Goal: Information Seeking & Learning: Learn about a topic

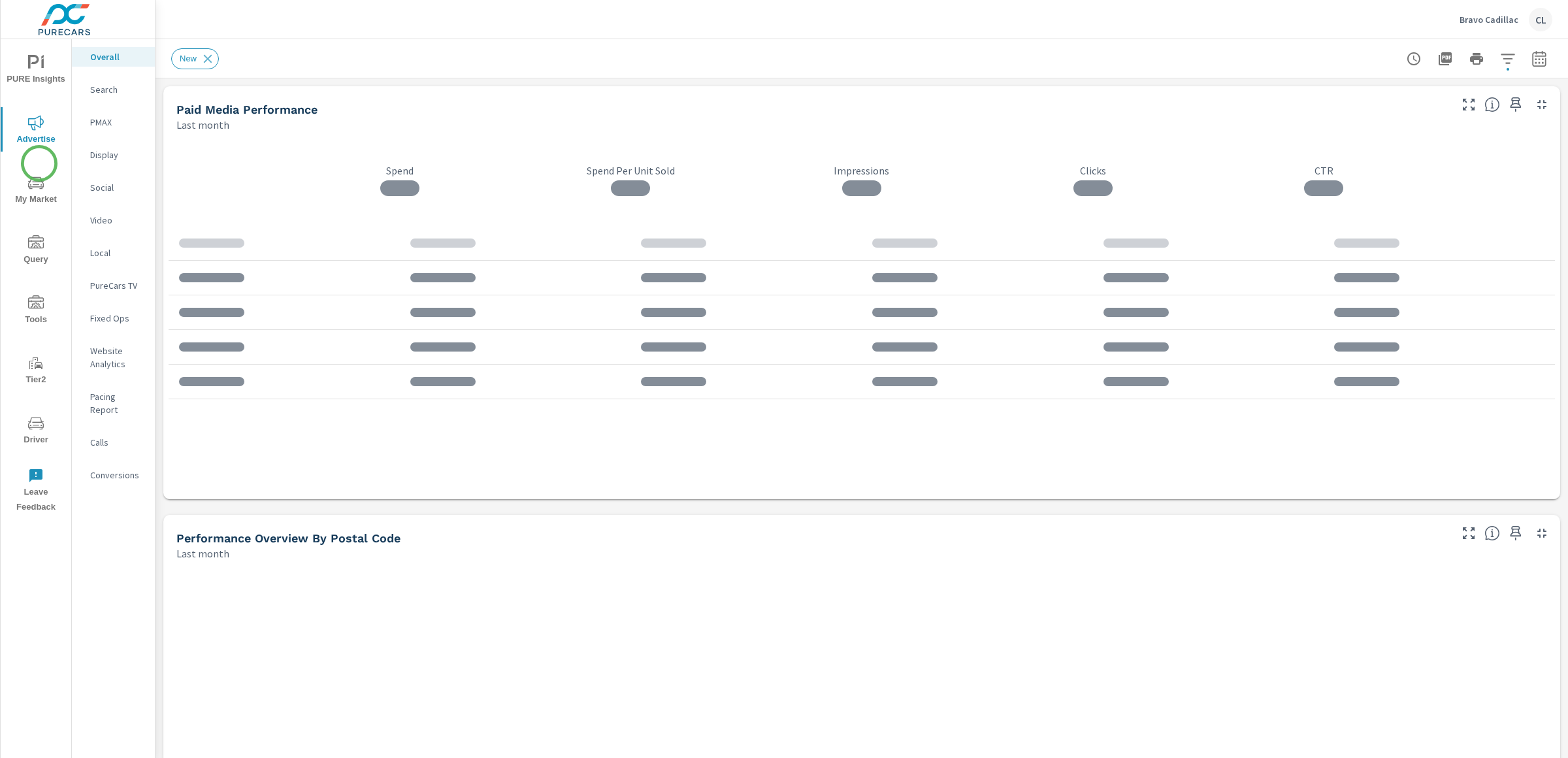
click at [30, 185] on icon "nav menu" at bounding box center [31, 185] width 2 height 2
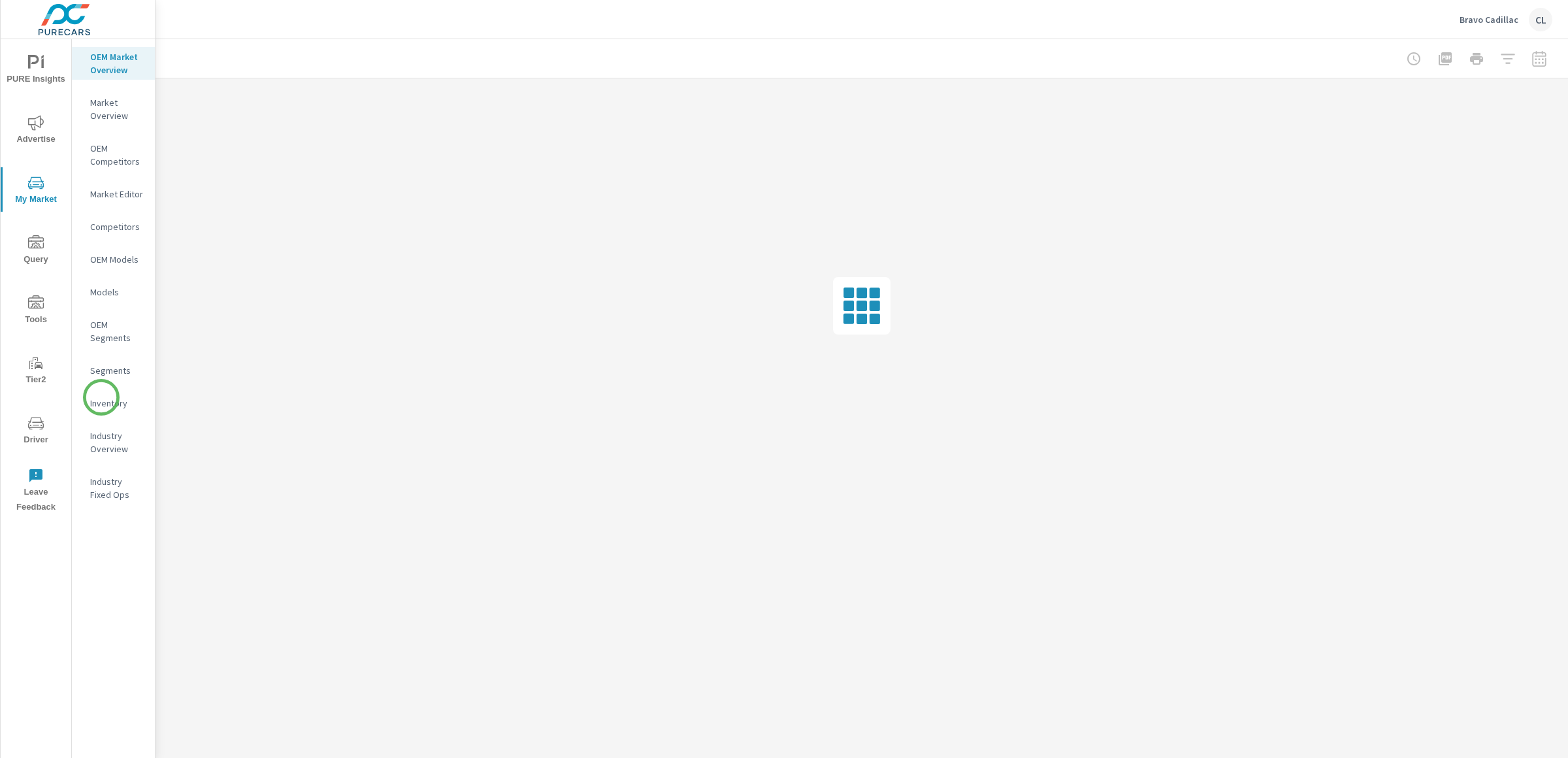
click at [104, 401] on p "Inventory" at bounding box center [117, 403] width 55 height 13
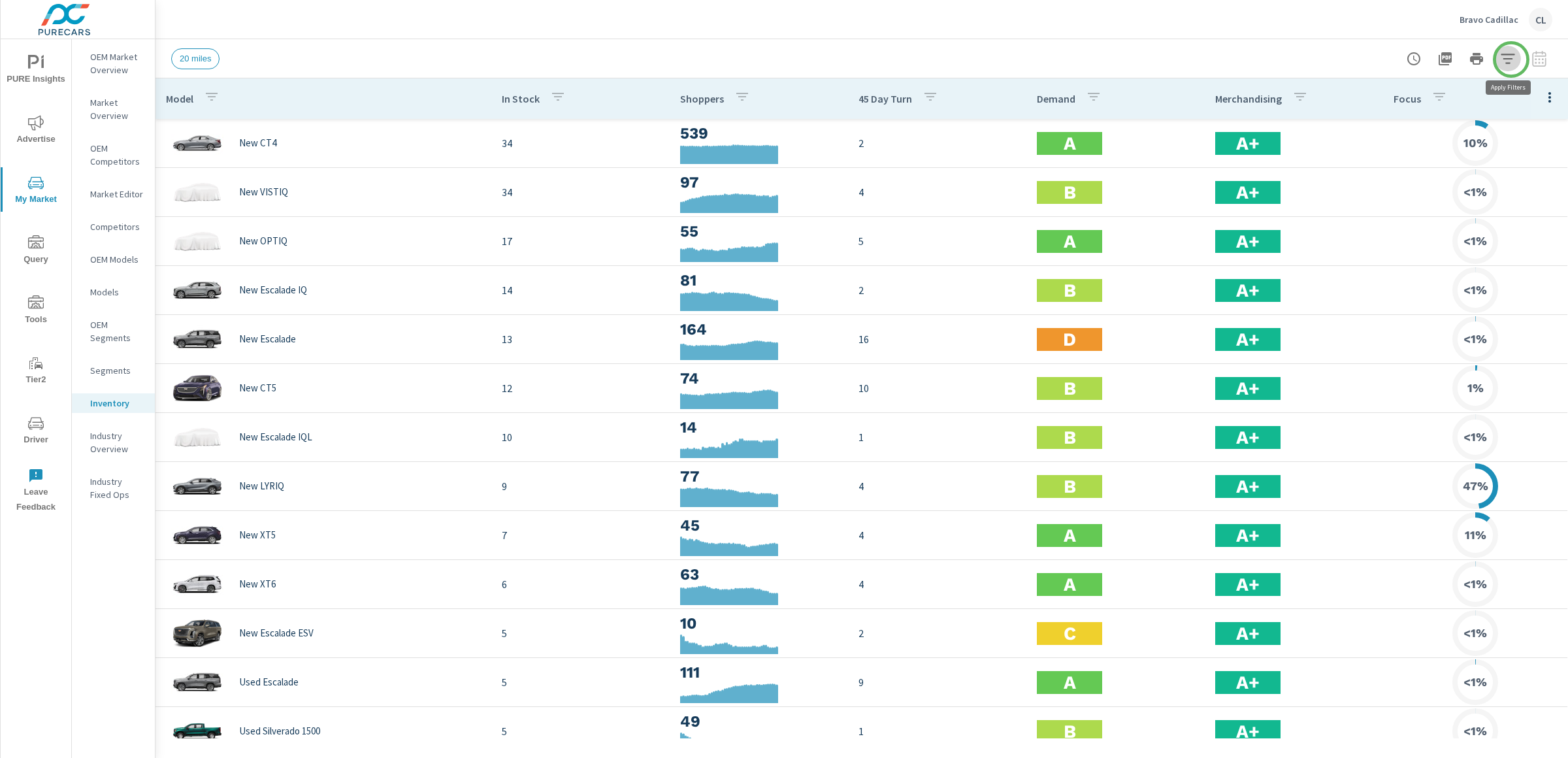
click at [1511, 60] on icon "button" at bounding box center [1508, 58] width 16 height 16
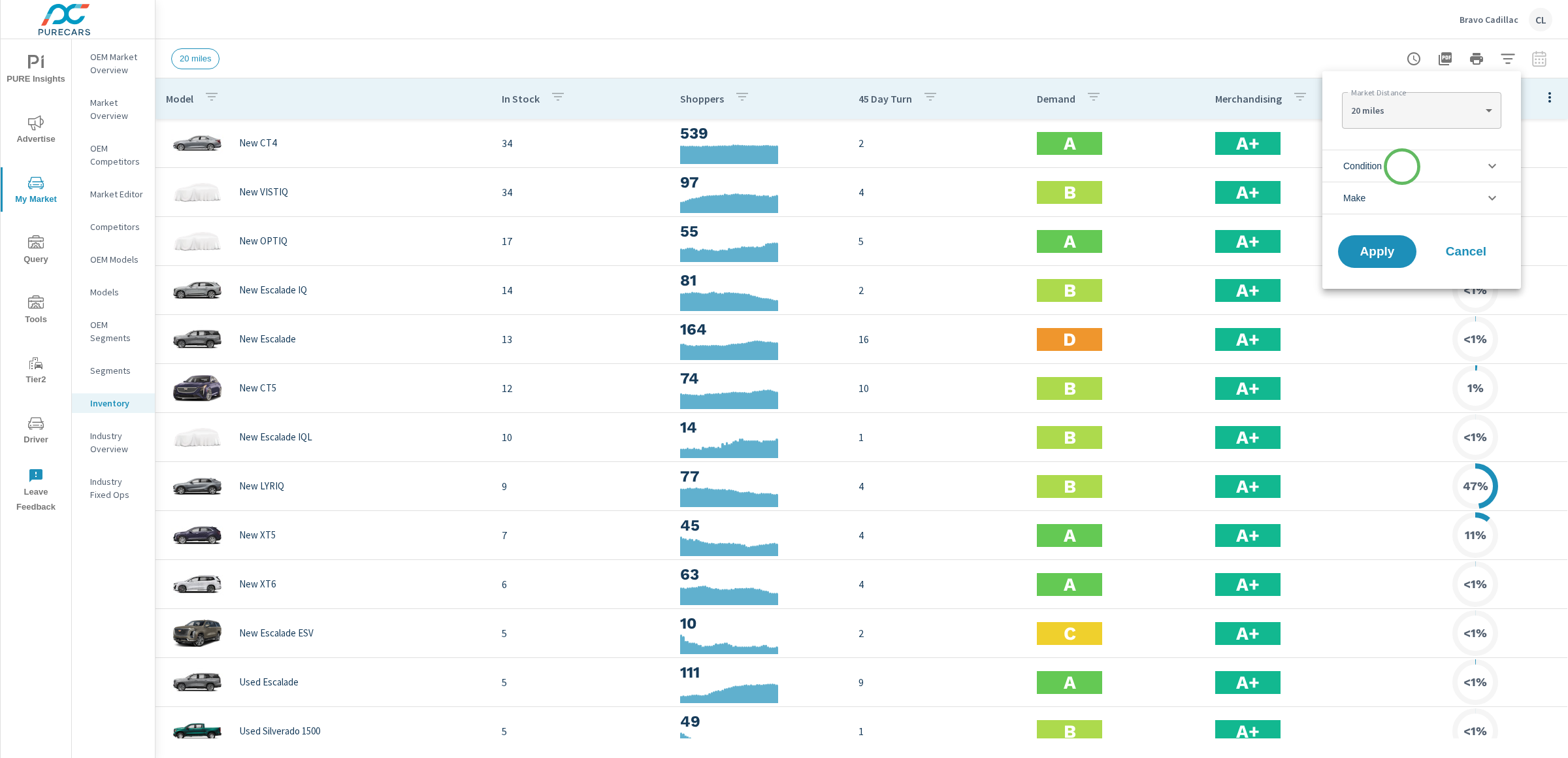
click at [1402, 167] on li "Condition" at bounding box center [1422, 166] width 198 height 32
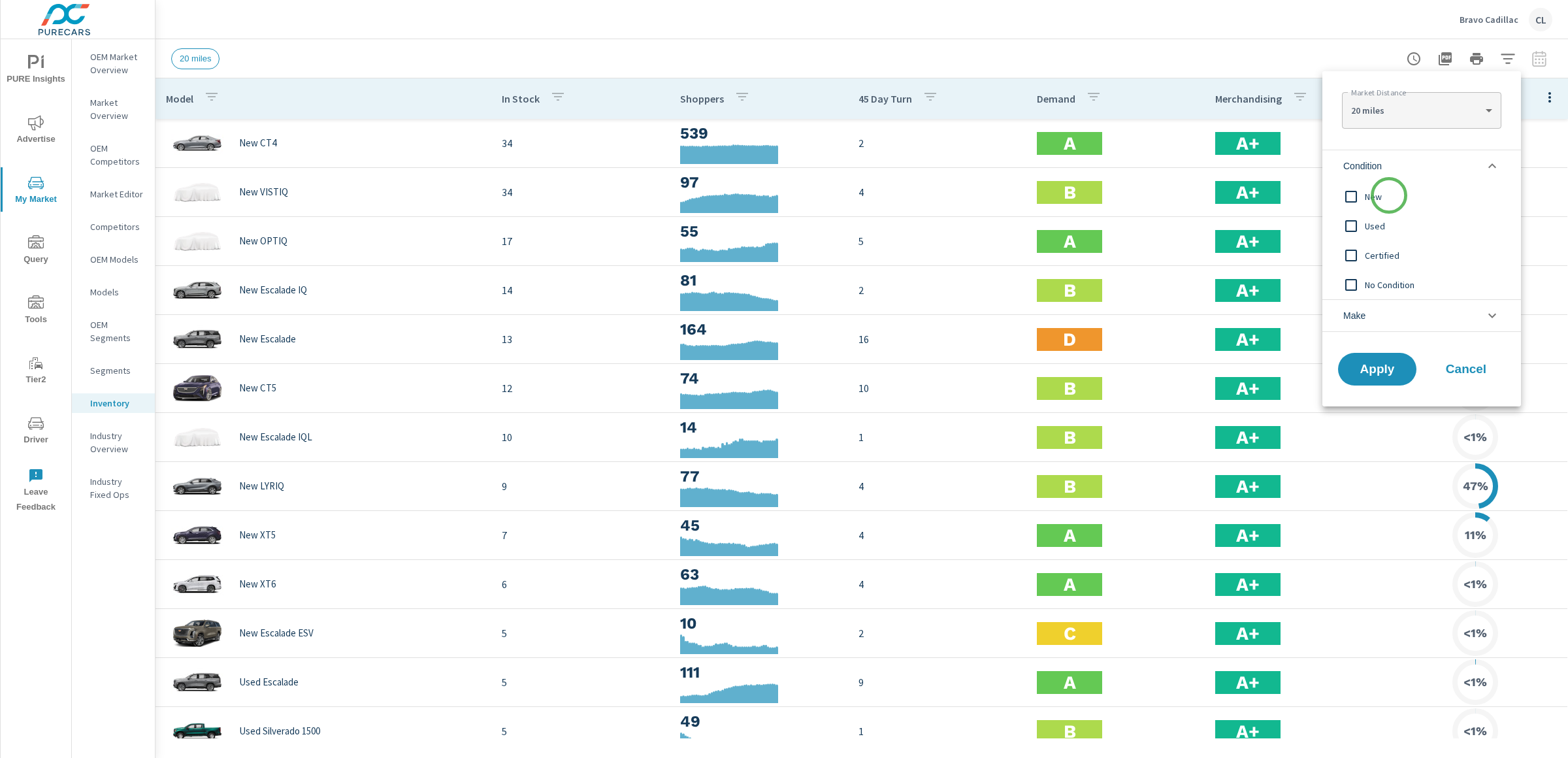
click at [1387, 198] on span "New" at bounding box center [1436, 196] width 143 height 16
click at [1398, 321] on li "Make" at bounding box center [1422, 315] width 198 height 33
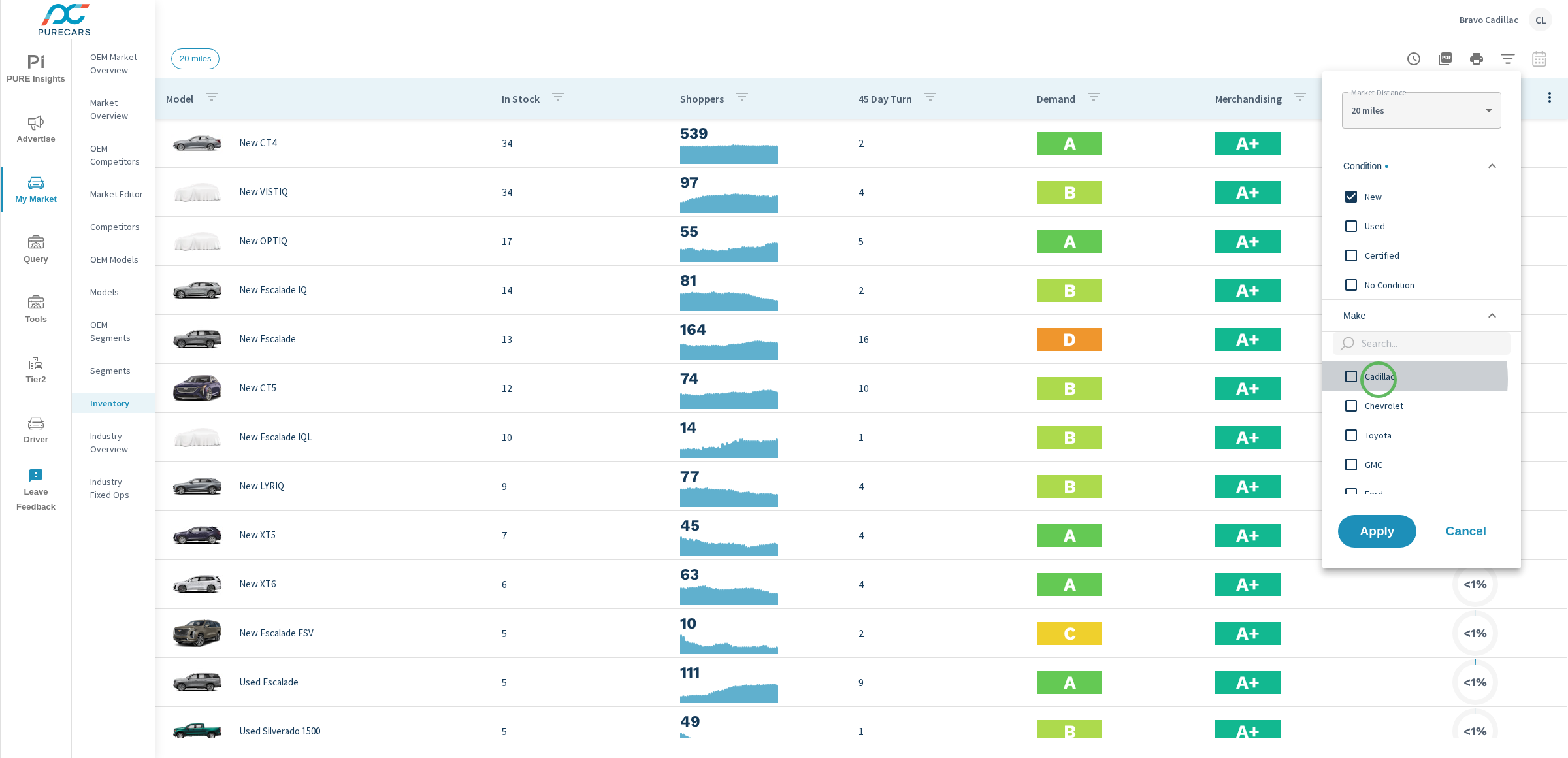
click at [1379, 379] on span "Cadillac" at bounding box center [1436, 376] width 143 height 16
click at [1382, 527] on span "Apply" at bounding box center [1377, 531] width 54 height 12
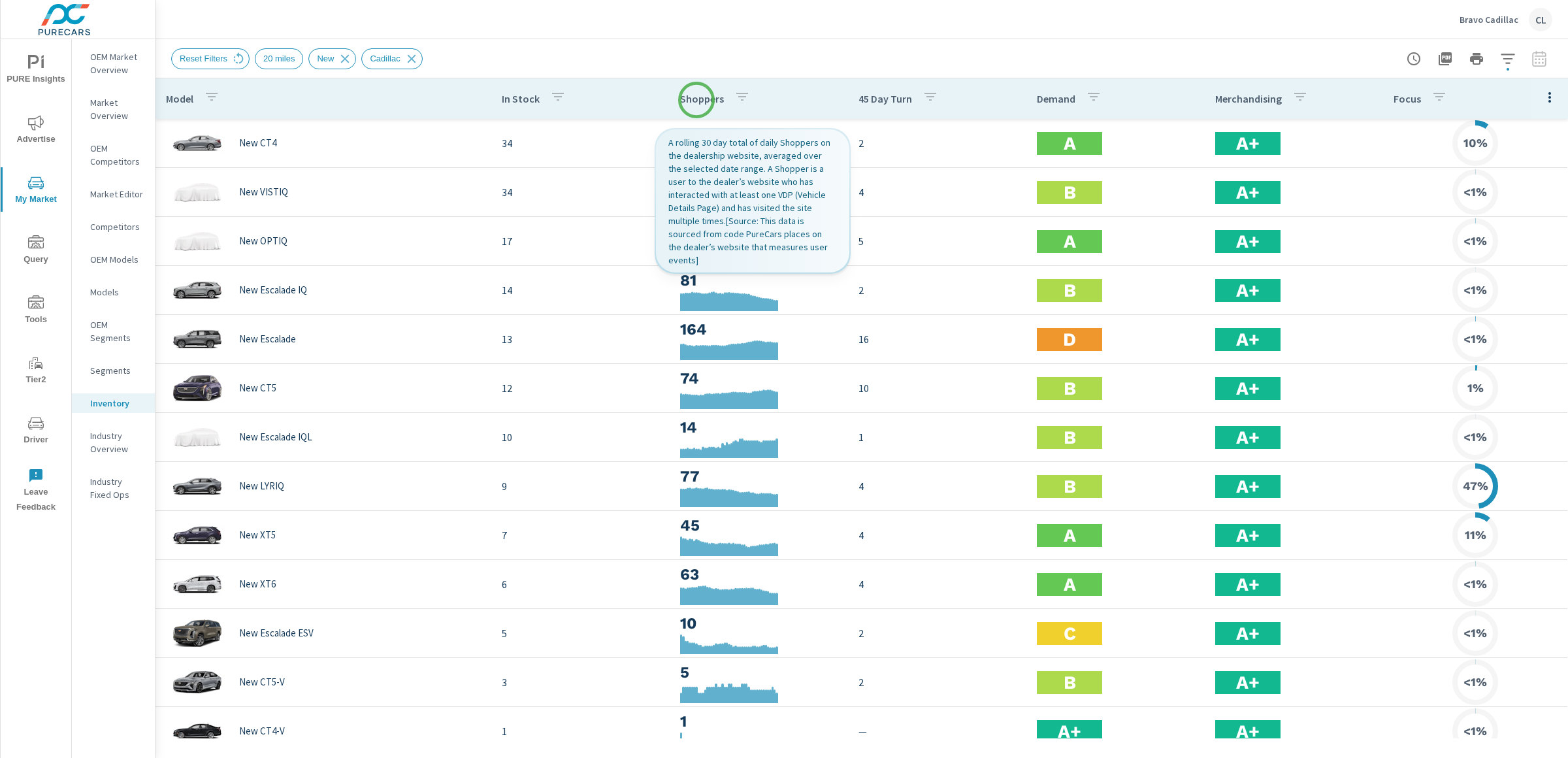
click at [697, 100] on p "Shoppers" at bounding box center [703, 98] width 44 height 13
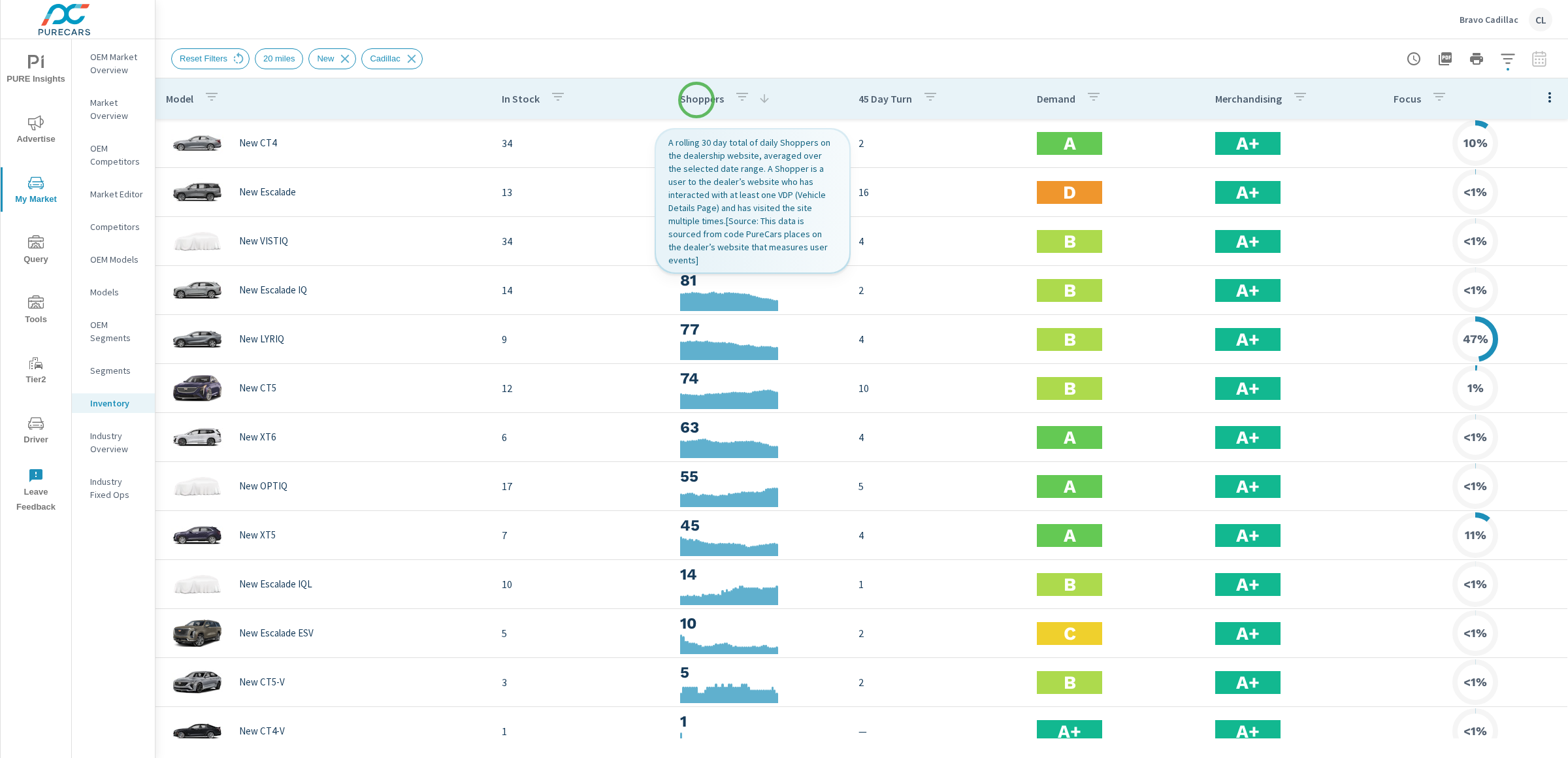
click at [697, 100] on p "Shoppers" at bounding box center [703, 98] width 44 height 13
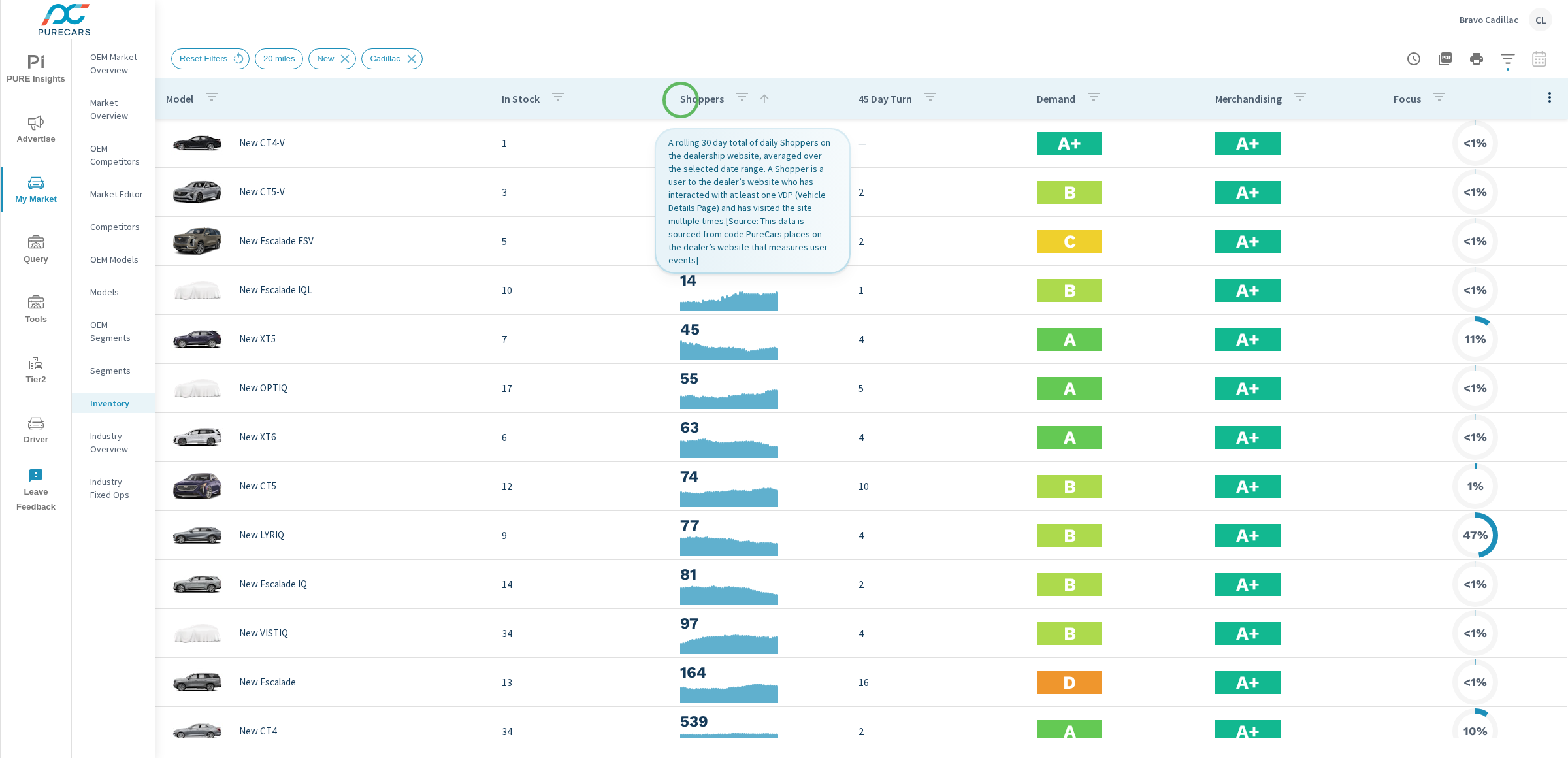
click at [681, 102] on p "Shoppers" at bounding box center [703, 98] width 44 height 13
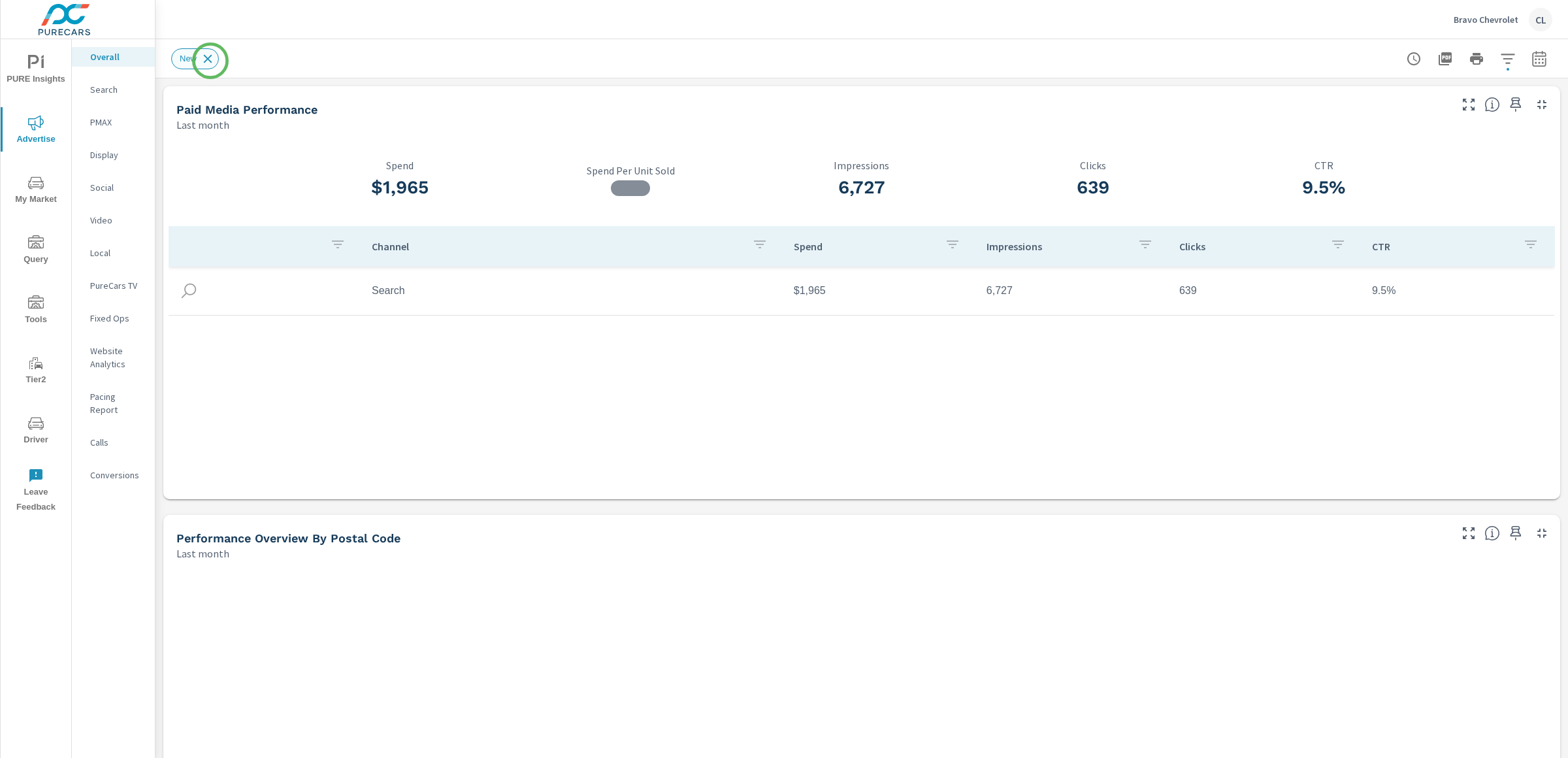
click at [209, 61] on icon at bounding box center [207, 58] width 14 height 14
click at [42, 192] on span "My Market" at bounding box center [36, 191] width 63 height 32
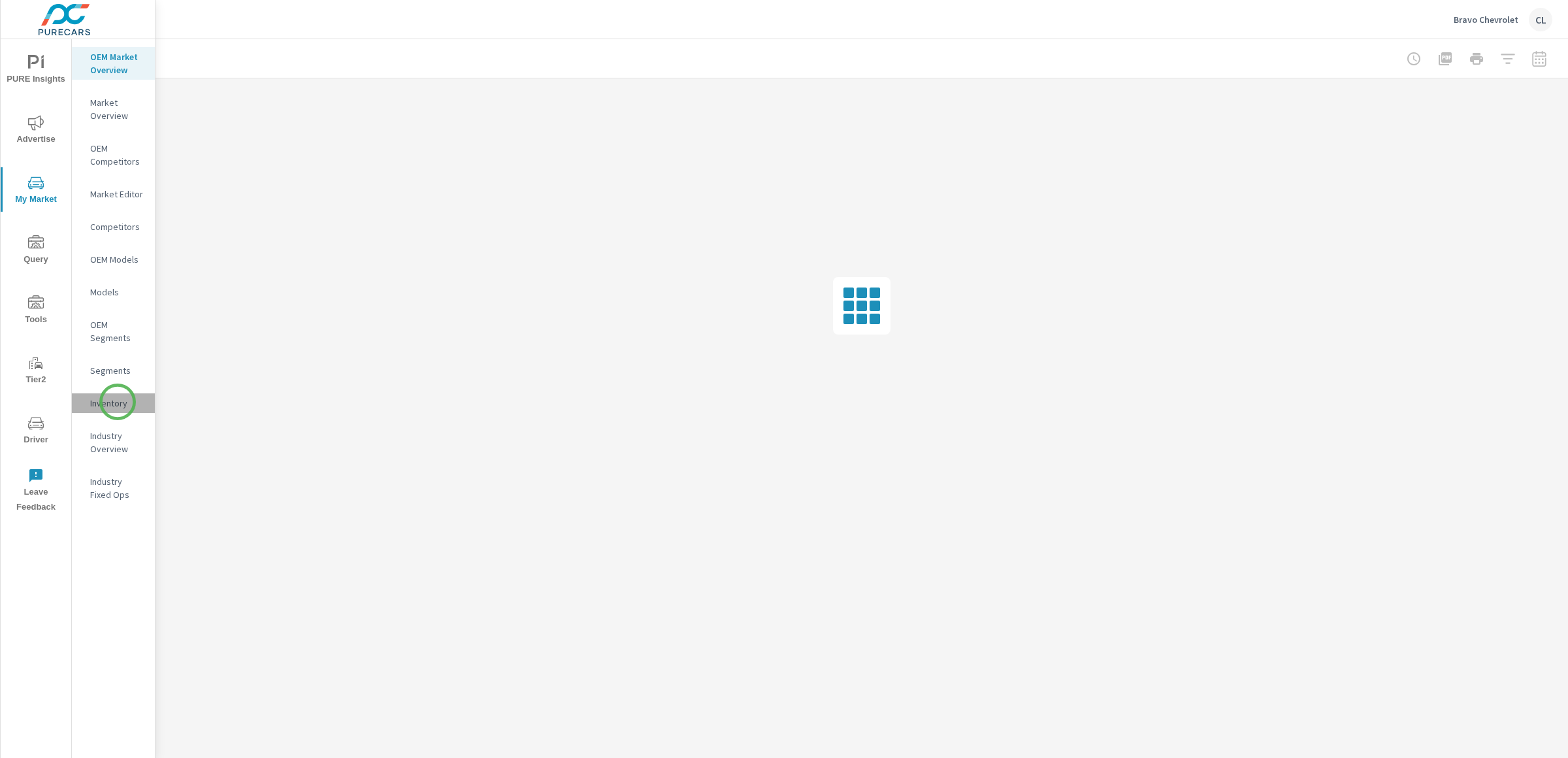
click at [117, 402] on p "Inventory" at bounding box center [117, 403] width 55 height 13
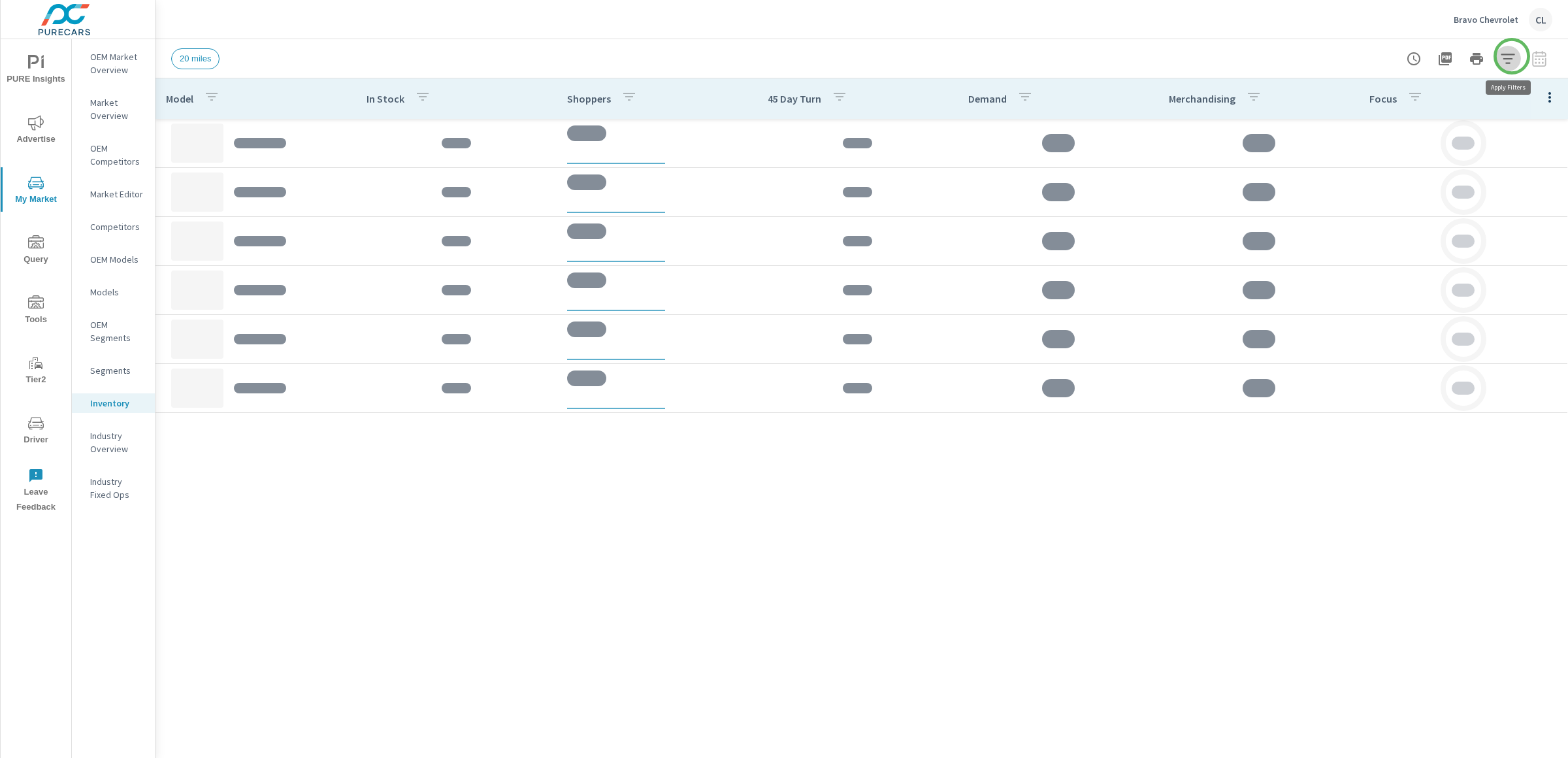
click at [1512, 56] on icon "button" at bounding box center [1508, 58] width 16 height 16
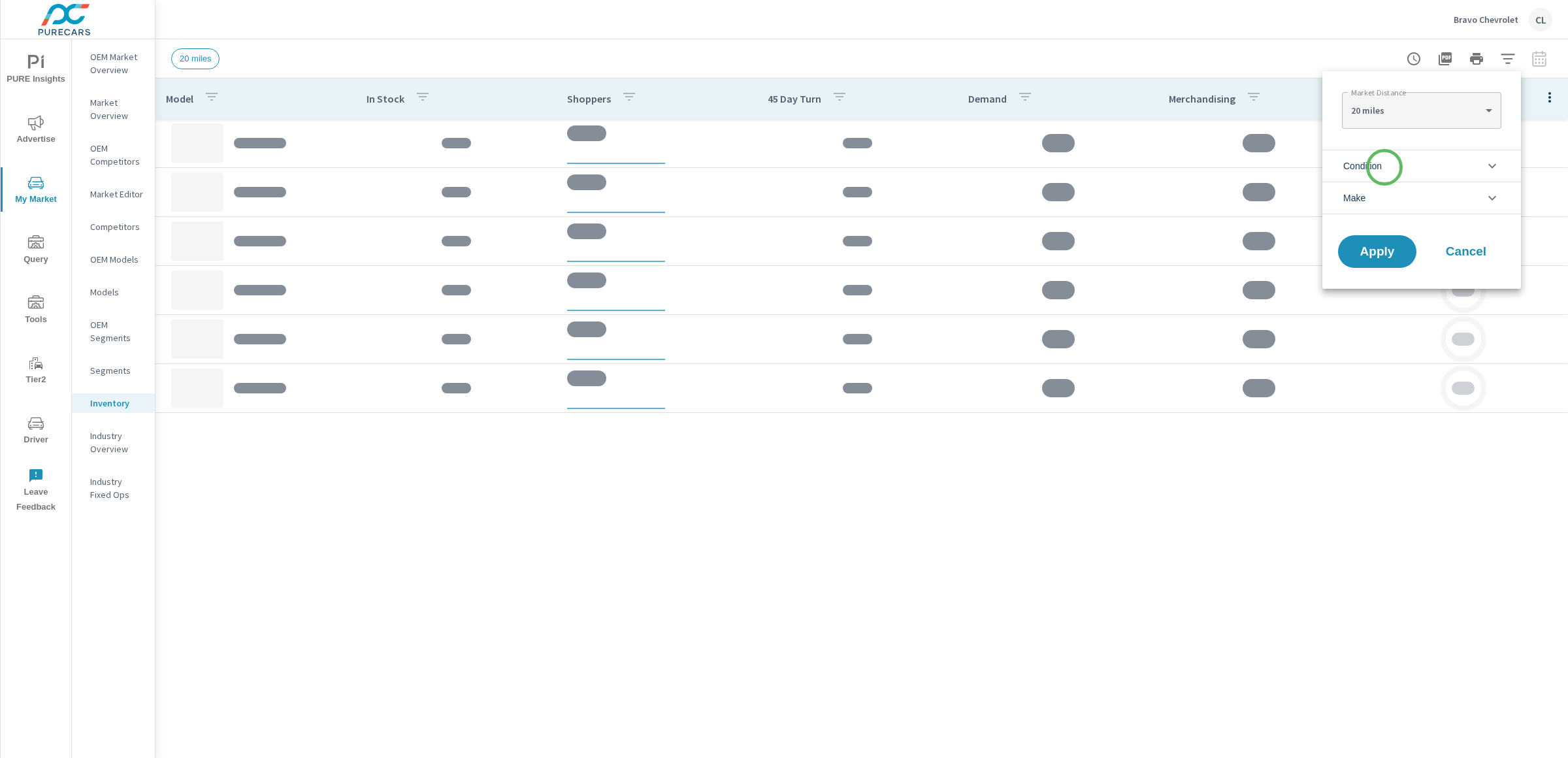
click at [1382, 167] on span "Condition" at bounding box center [1363, 166] width 39 height 31
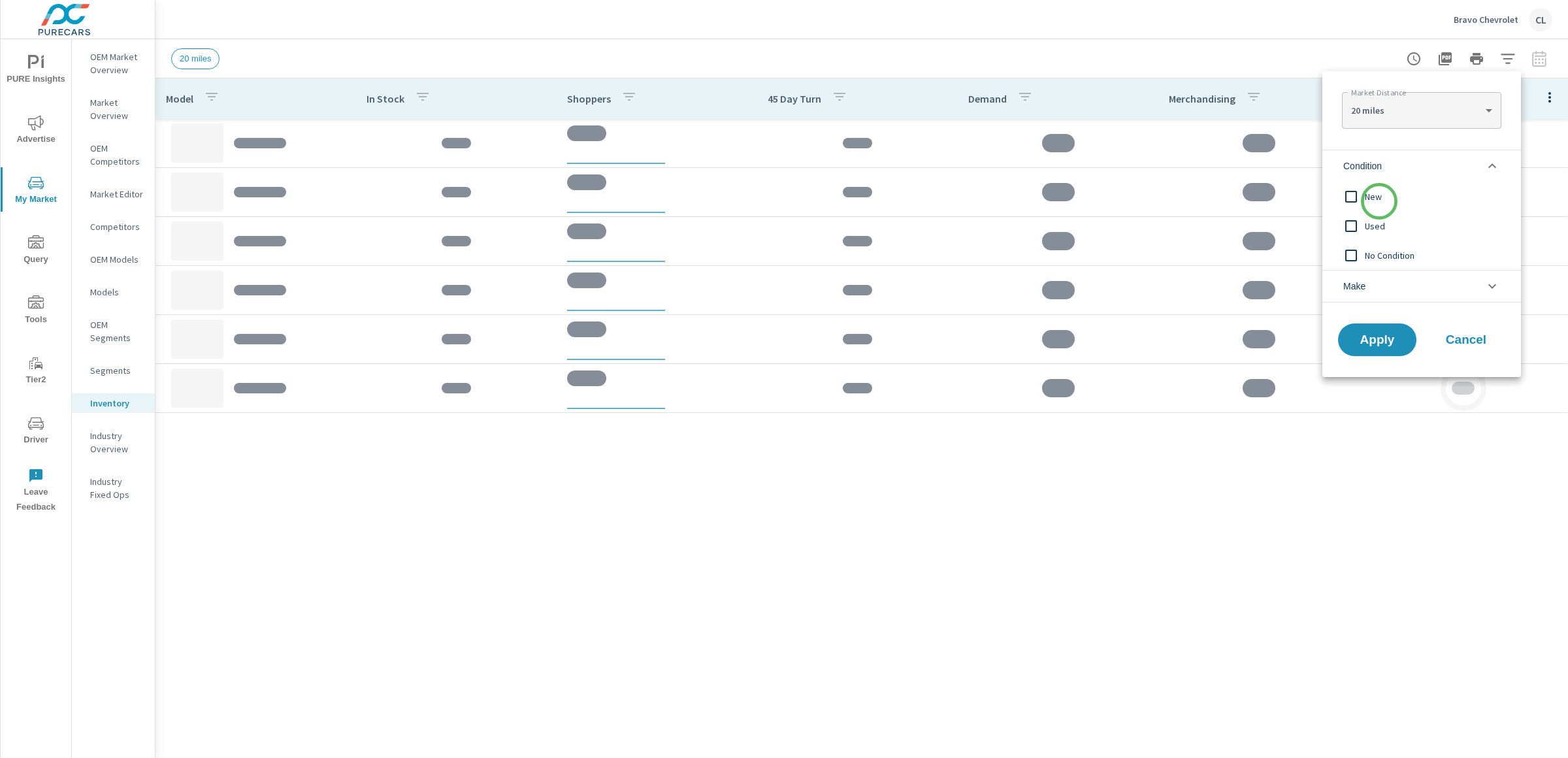
click at [1379, 201] on span "New" at bounding box center [1436, 196] width 143 height 16
click at [1387, 291] on li "Make" at bounding box center [1422, 285] width 198 height 33
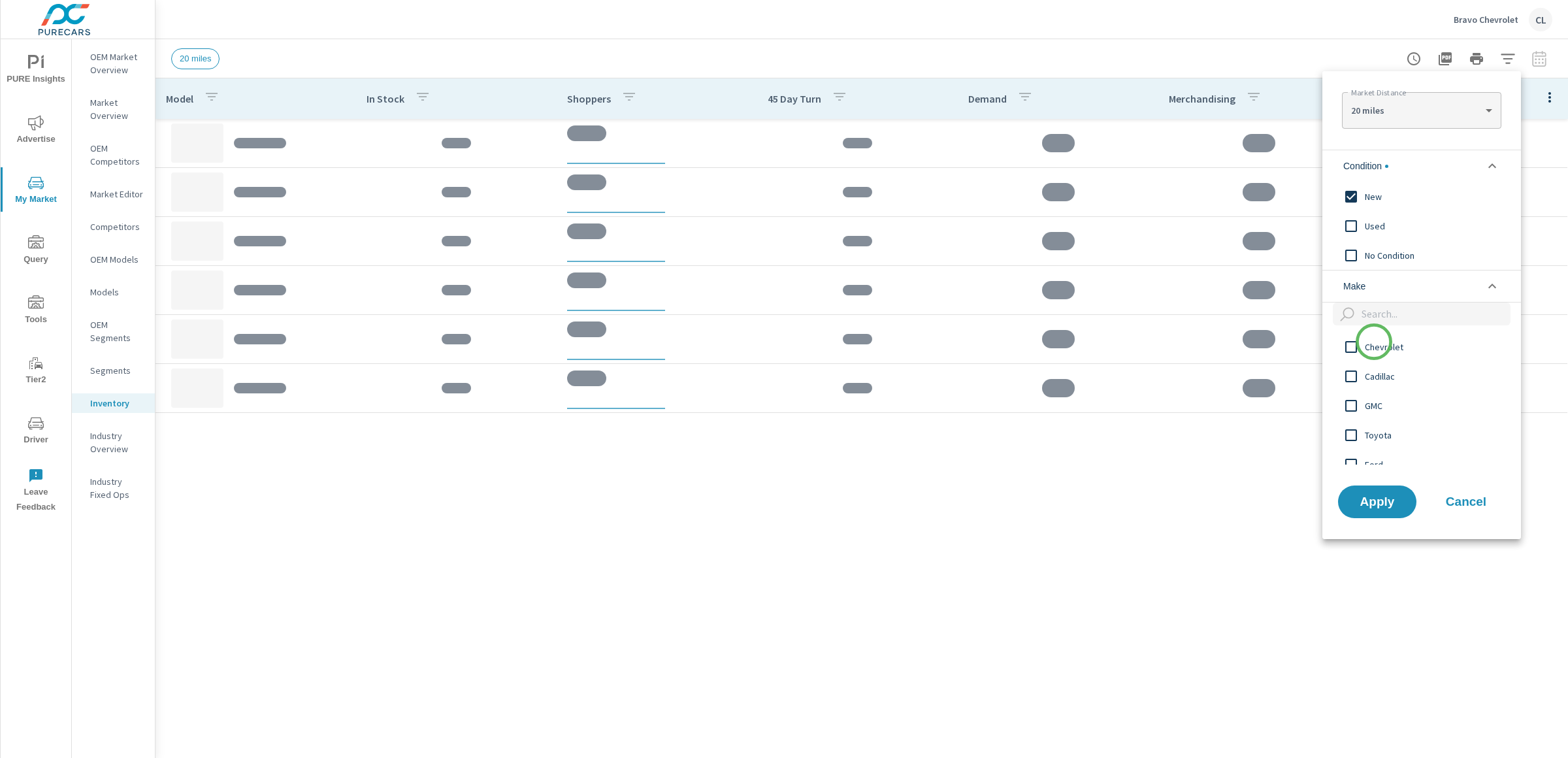
click at [1374, 343] on span "Chevrolet" at bounding box center [1436, 347] width 143 height 16
click at [1381, 495] on span "Apply" at bounding box center [1377, 501] width 54 height 12
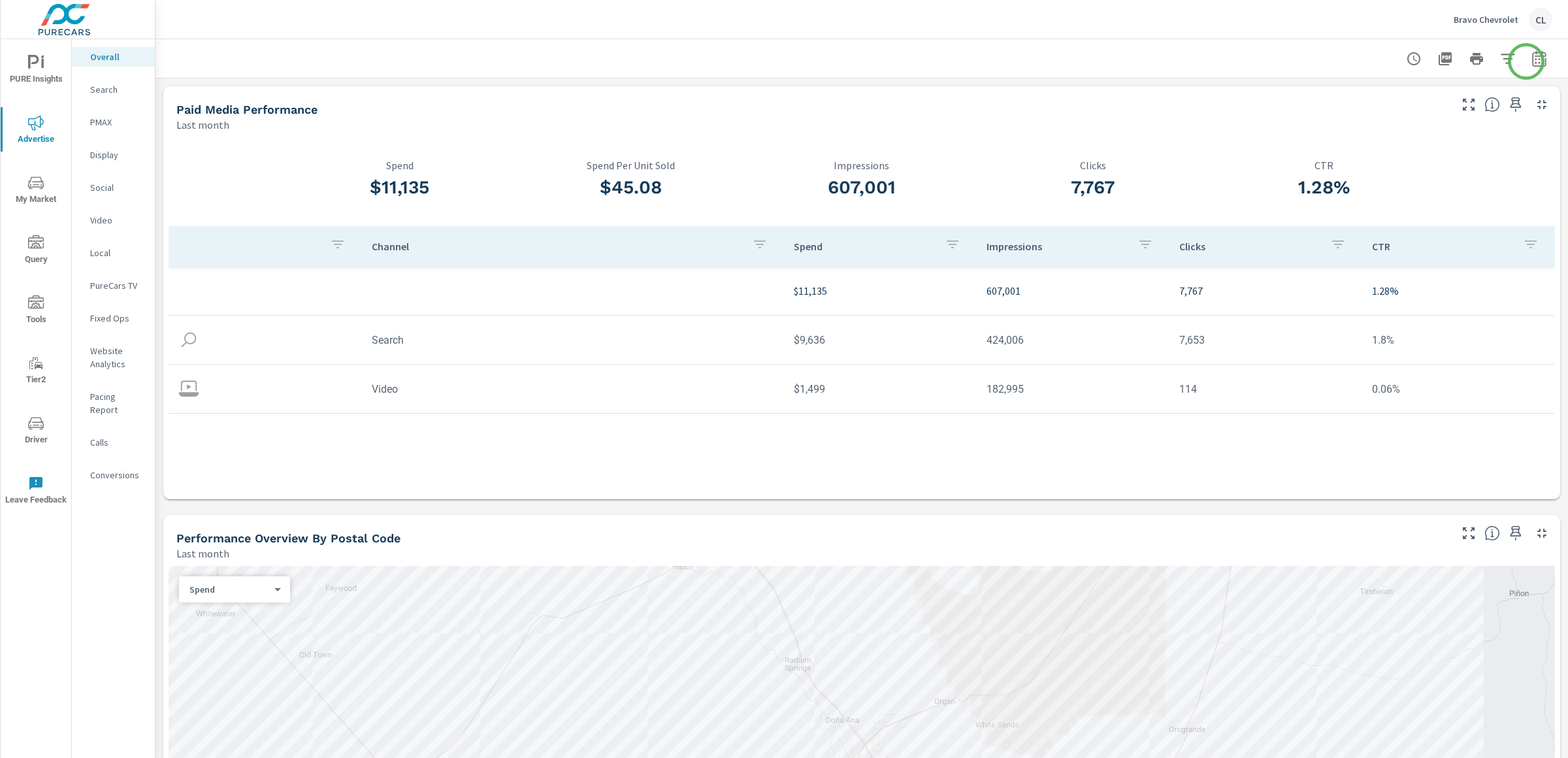
click at [1535, 61] on icon "button" at bounding box center [1538, 61] width 8 height 5
click at [1458, 118] on select "Custom Yesterday Last week Last 7 days Last 14 days Last 30 days Last 45 days L…" at bounding box center [1423, 113] width 131 height 27
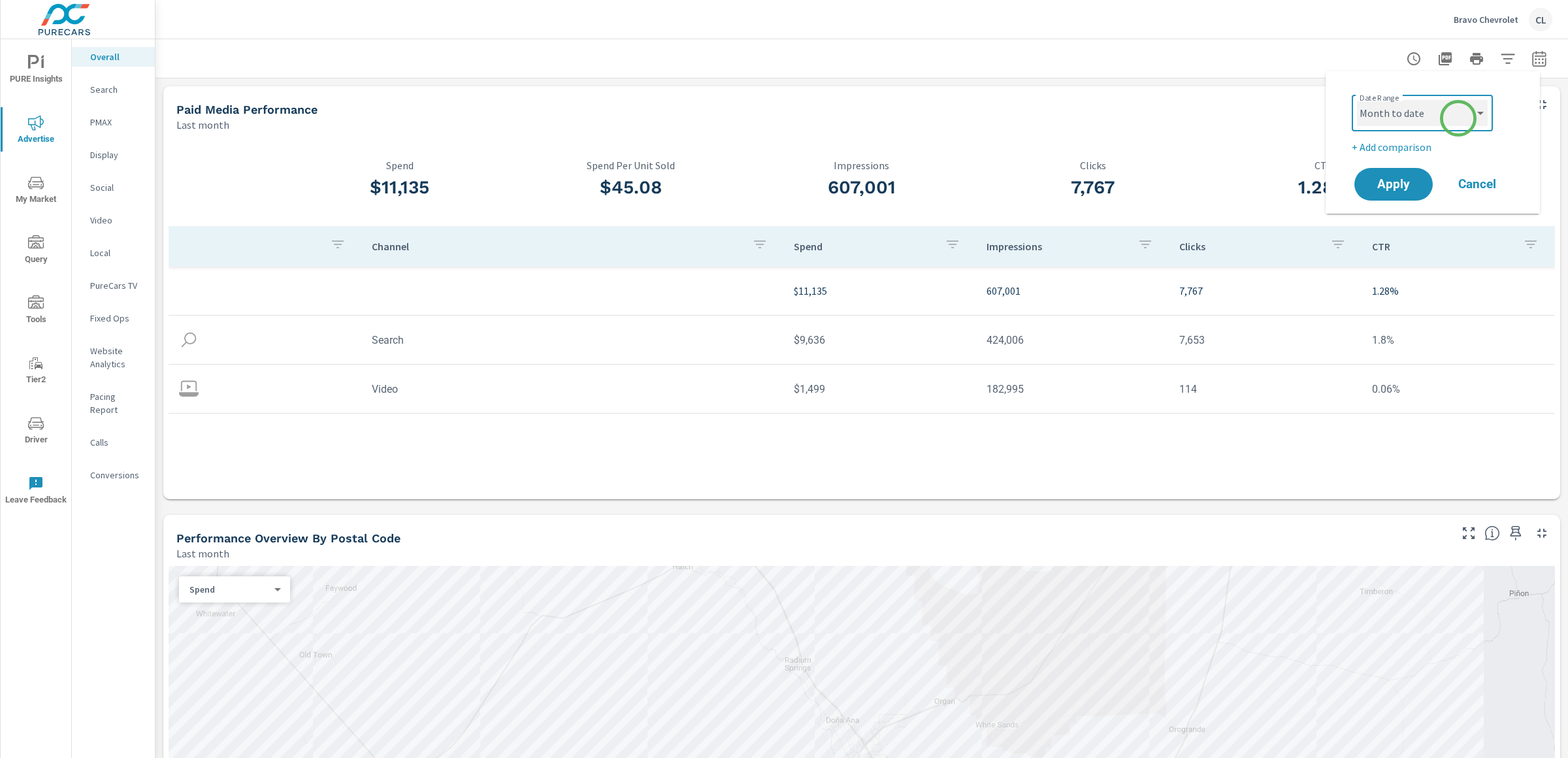
click at [1358, 100] on select "Custom Yesterday Last week Last 7 days Last 14 days Last 30 days Last 45 days L…" at bounding box center [1423, 113] width 131 height 27
select select "Month to date"
click at [1420, 150] on p "+ Add comparison" at bounding box center [1436, 147] width 167 height 16
select select "Previous period"
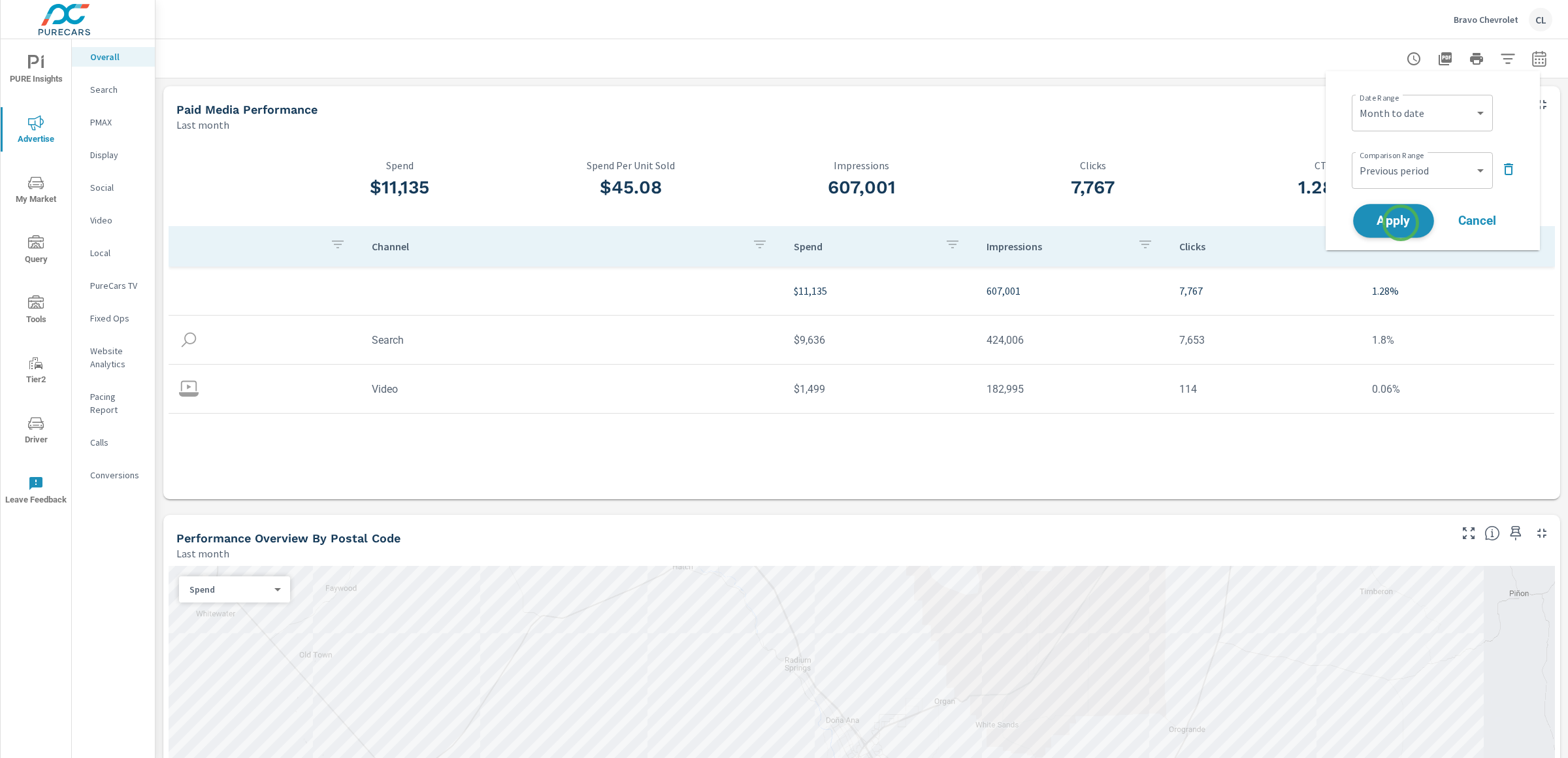
click at [1401, 223] on span "Apply" at bounding box center [1394, 221] width 54 height 12
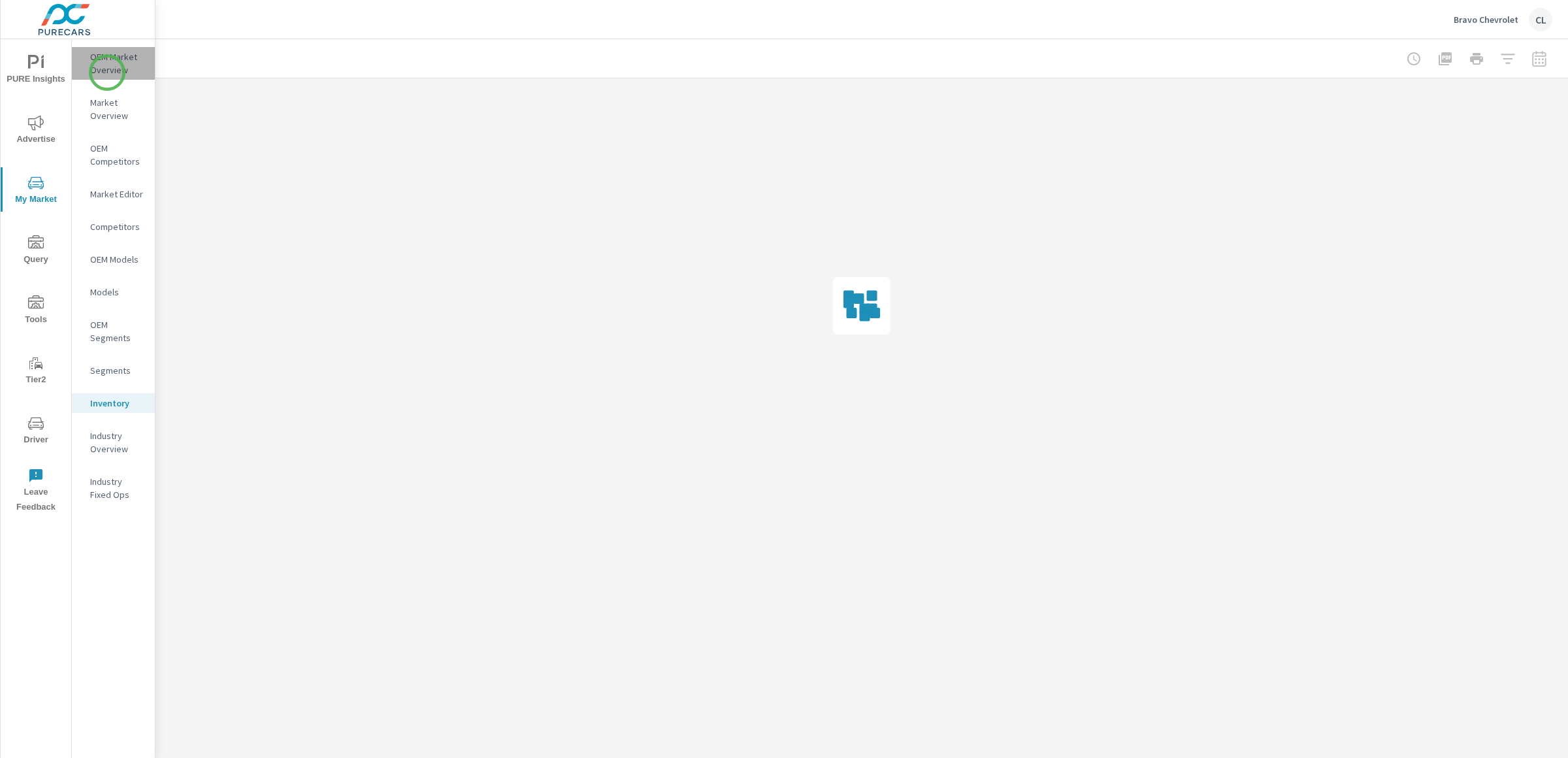
click at [108, 73] on p "OEM Market Overview" at bounding box center [117, 63] width 55 height 27
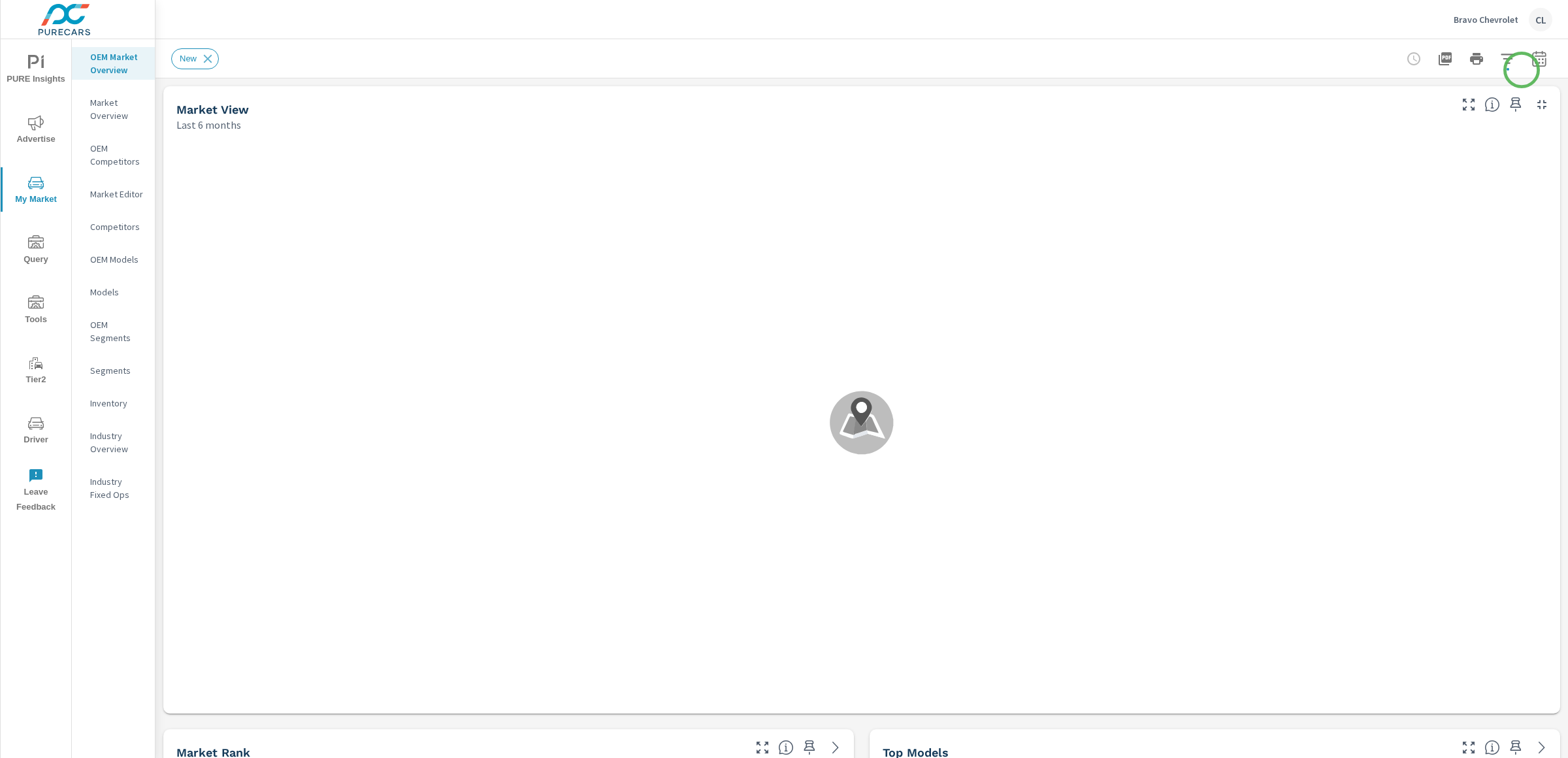
click at [1532, 55] on icon "button" at bounding box center [1539, 58] width 16 height 16
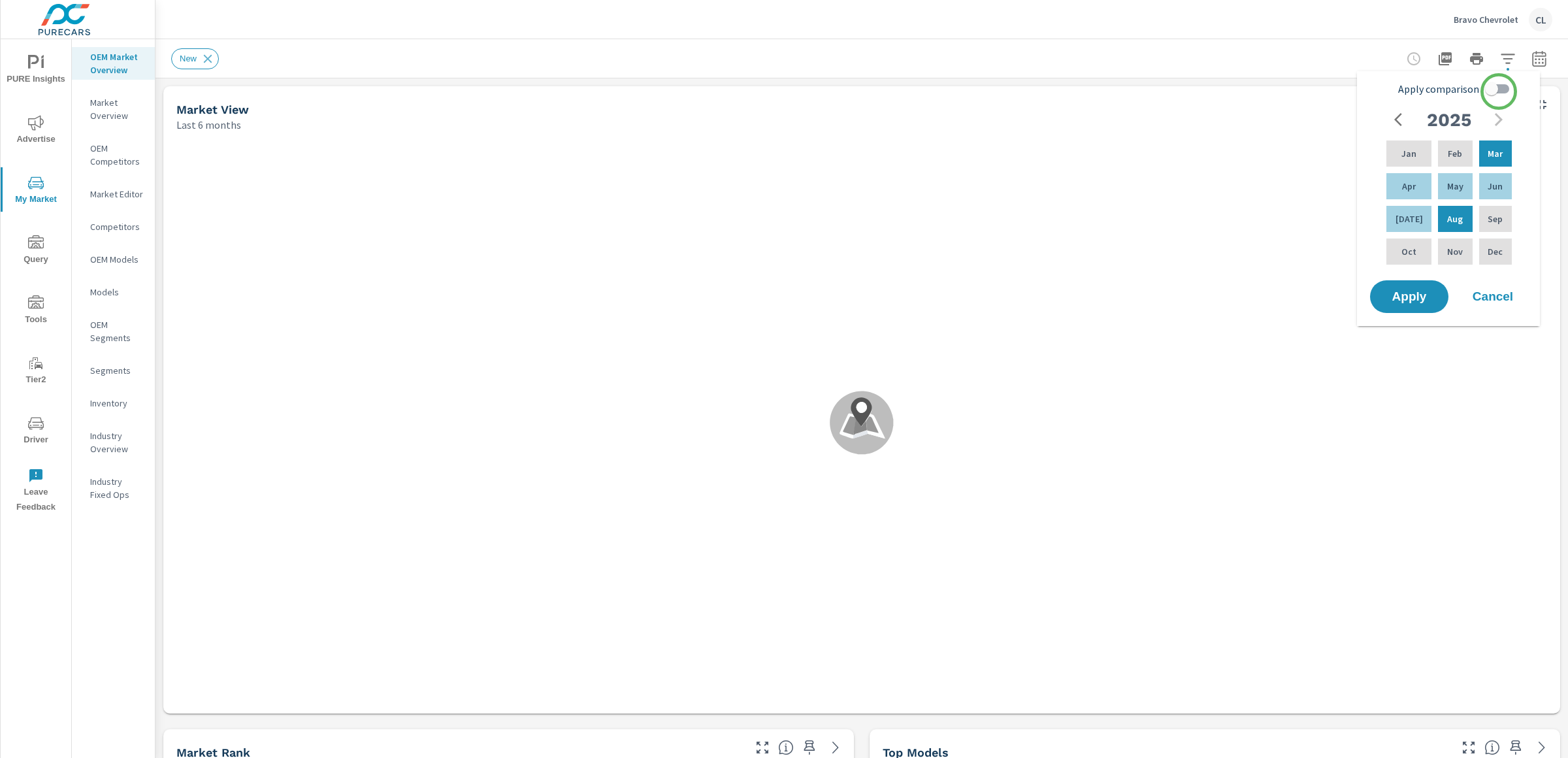
click at [1499, 87] on input "Apply comparison" at bounding box center [1492, 89] width 74 height 25
checkbox input "true"
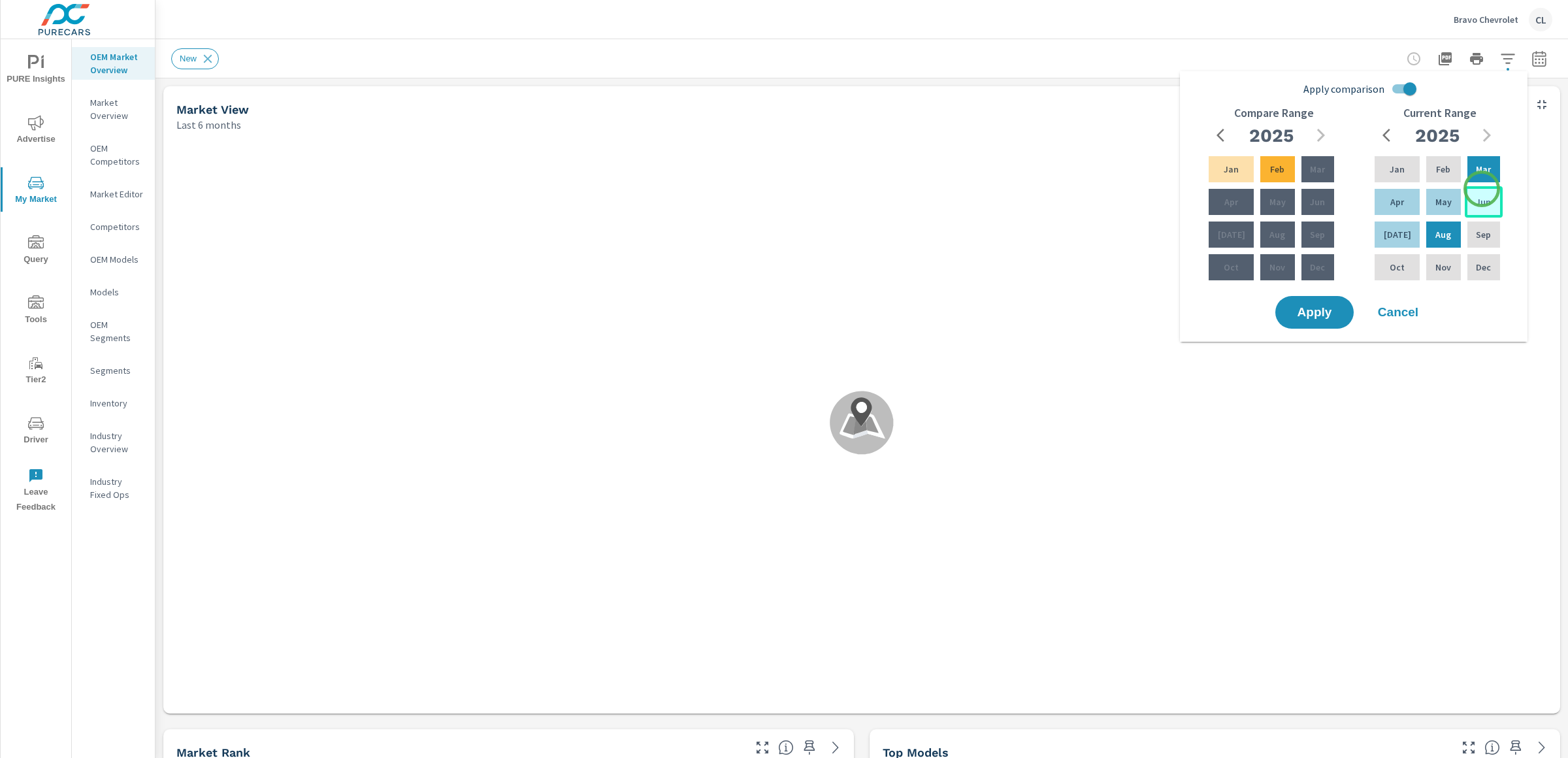
click at [1482, 191] on div "Jun" at bounding box center [1484, 201] width 38 height 31
click at [1447, 227] on div "Aug" at bounding box center [1444, 234] width 39 height 31
click at [1311, 170] on p "Mar" at bounding box center [1318, 169] width 15 height 13
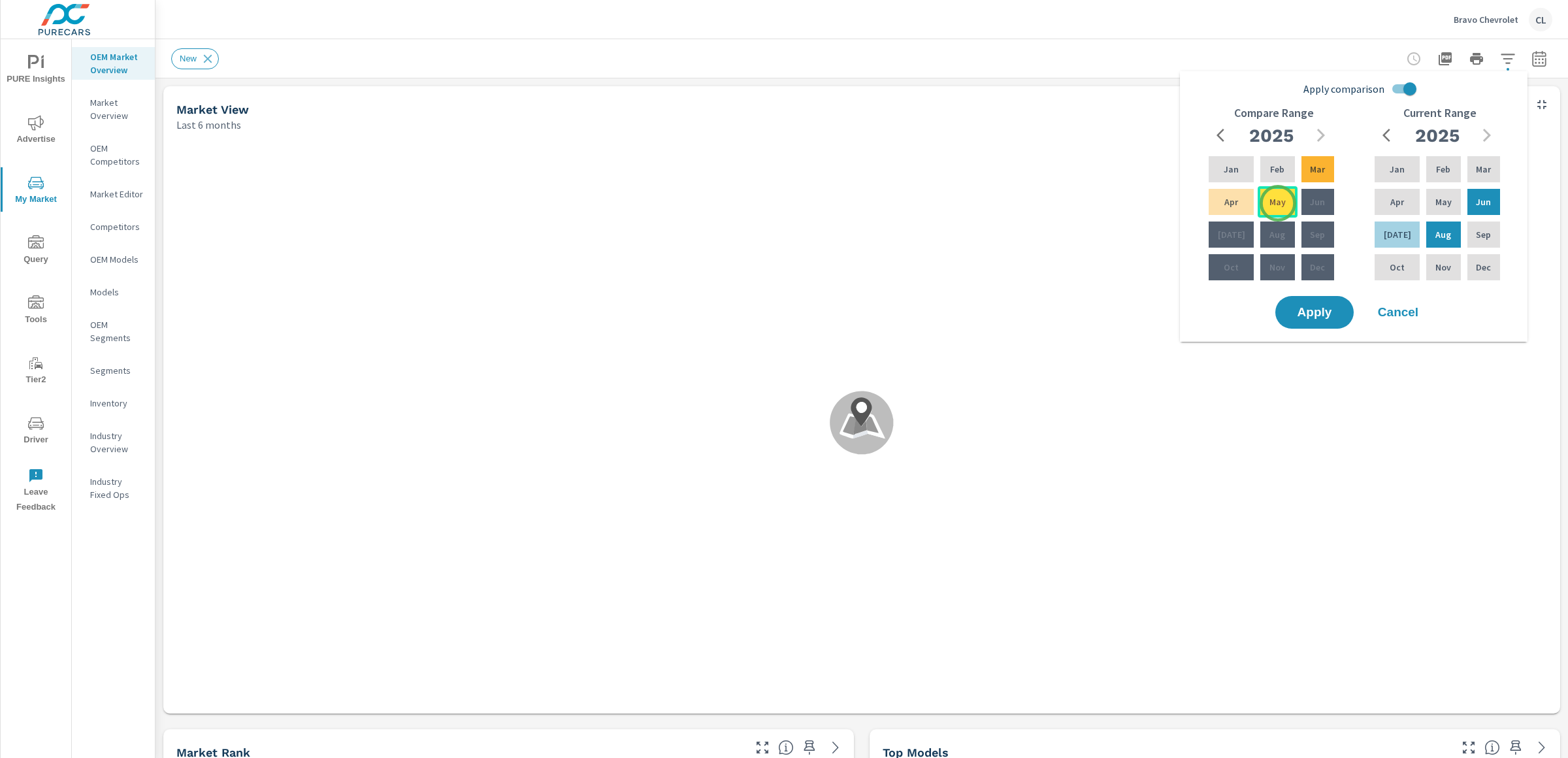
click at [1278, 203] on p "May" at bounding box center [1278, 201] width 17 height 13
click at [1317, 317] on span "Apply" at bounding box center [1314, 313] width 54 height 12
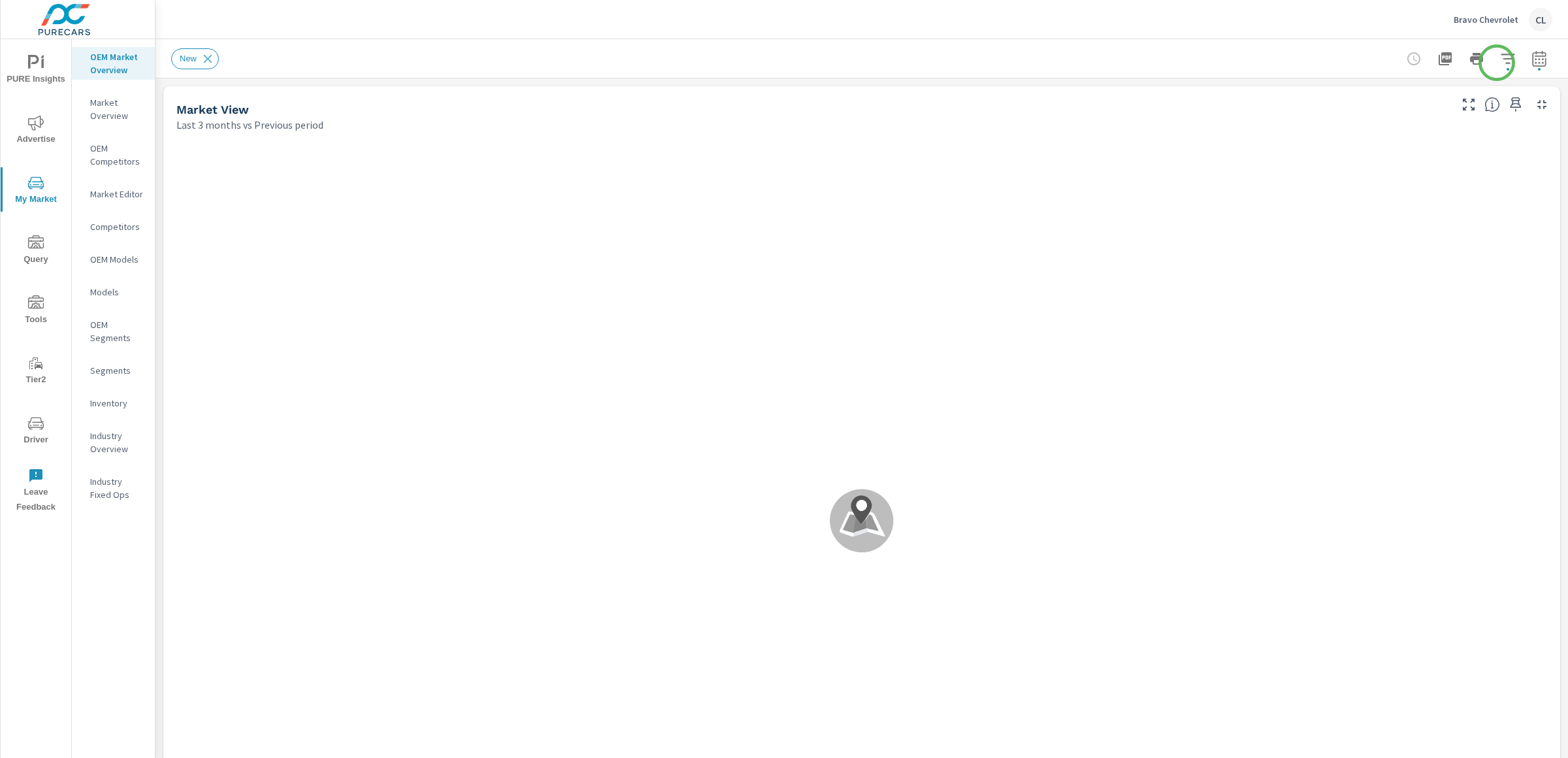
click at [1501, 62] on icon "button" at bounding box center [1508, 58] width 14 height 10
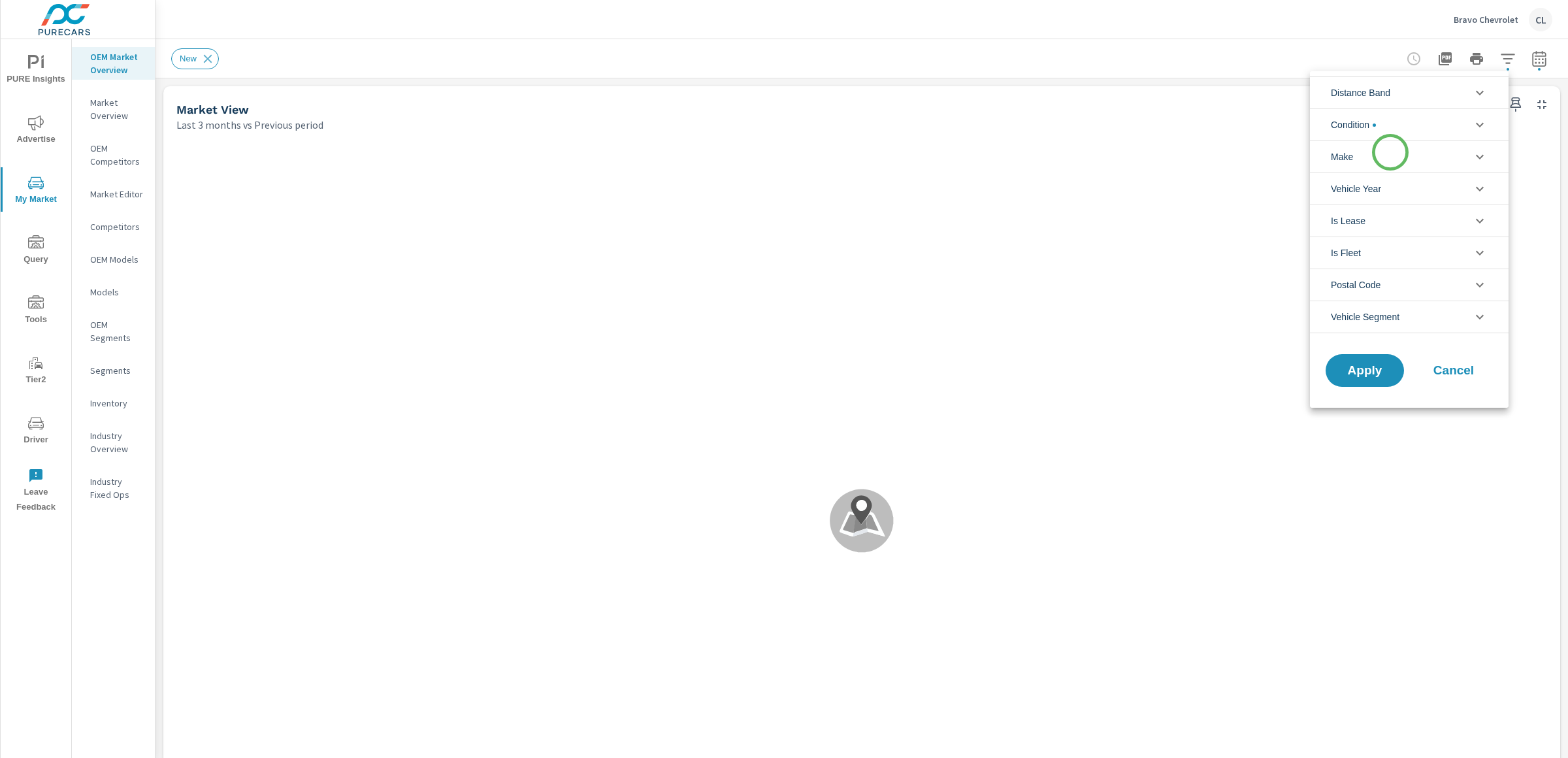
click at [1391, 152] on li "Make" at bounding box center [1410, 157] width 198 height 32
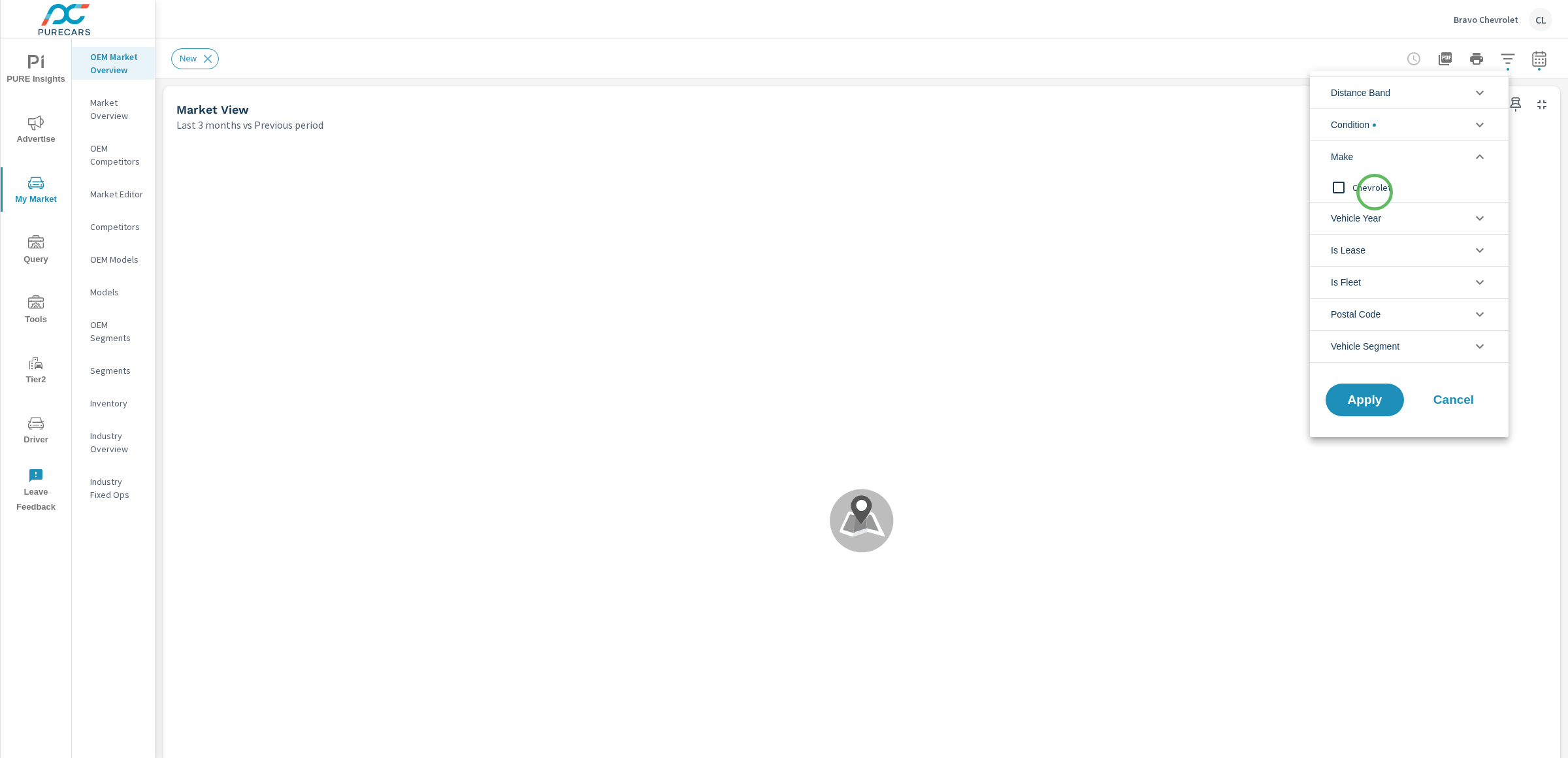
click at [1375, 192] on span "Chevrolet" at bounding box center [1424, 187] width 143 height 16
click at [1376, 402] on span "Apply" at bounding box center [1365, 400] width 54 height 12
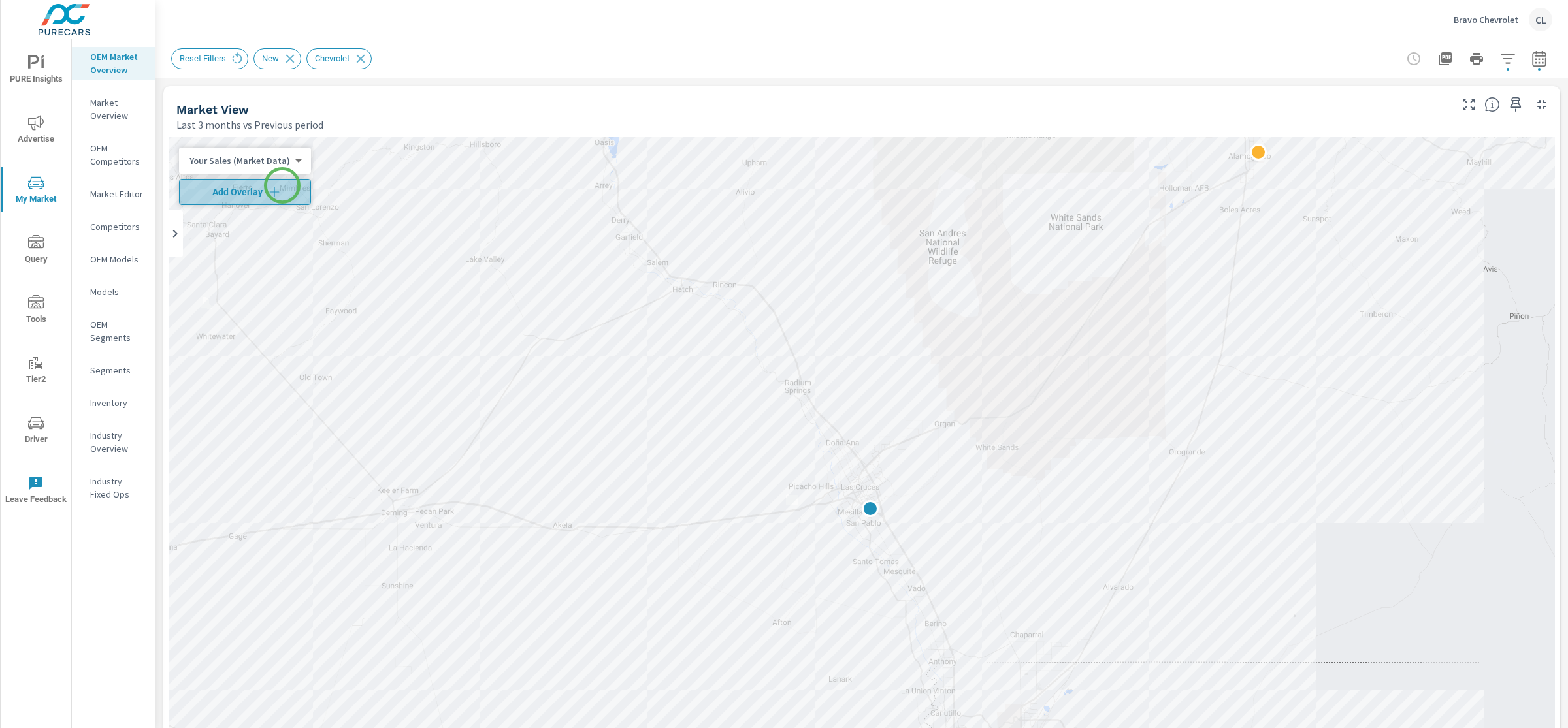
click at [282, 185] on span "Add Overlay" at bounding box center [245, 191] width 120 height 13
click at [1501, 60] on icon "button" at bounding box center [1508, 58] width 16 height 16
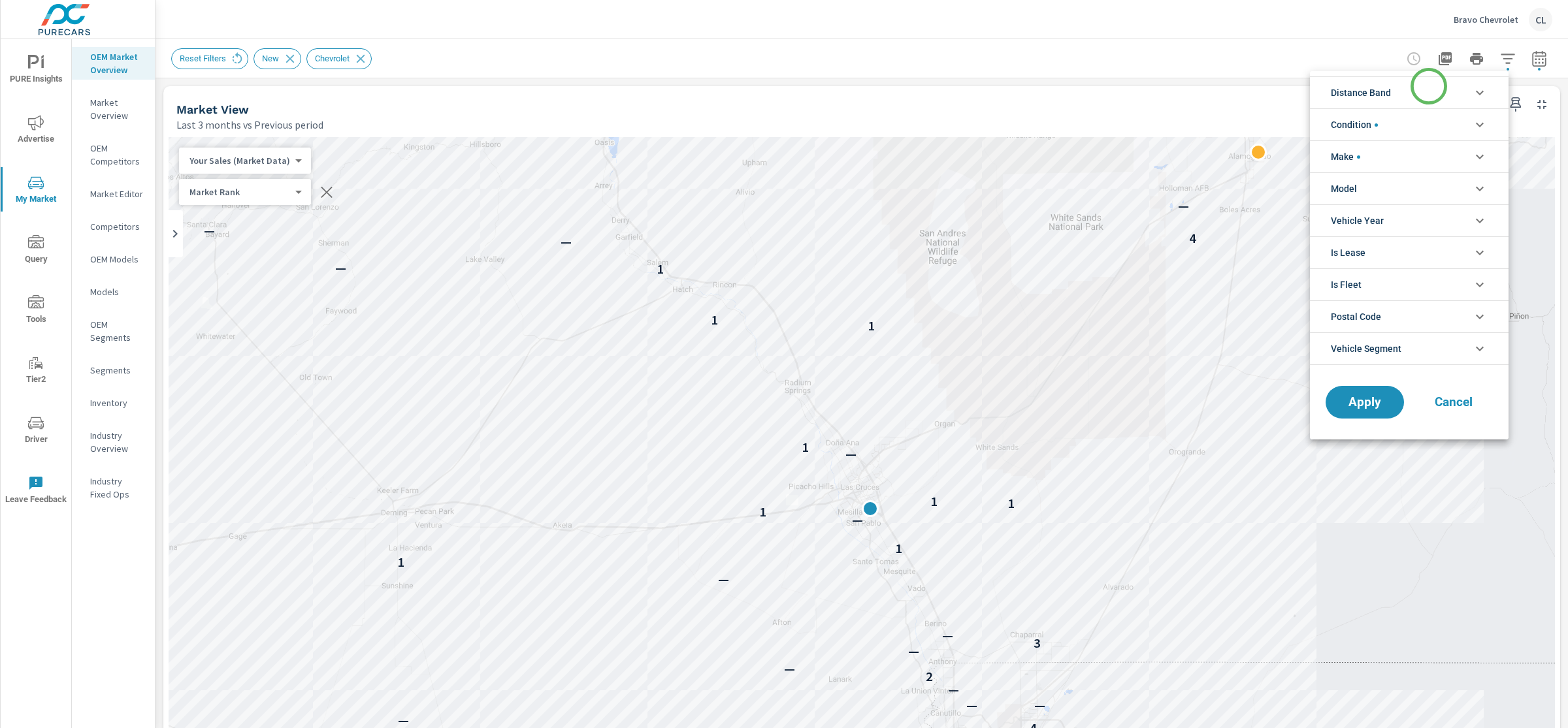
click at [1412, 91] on li "Distance Band" at bounding box center [1410, 92] width 198 height 32
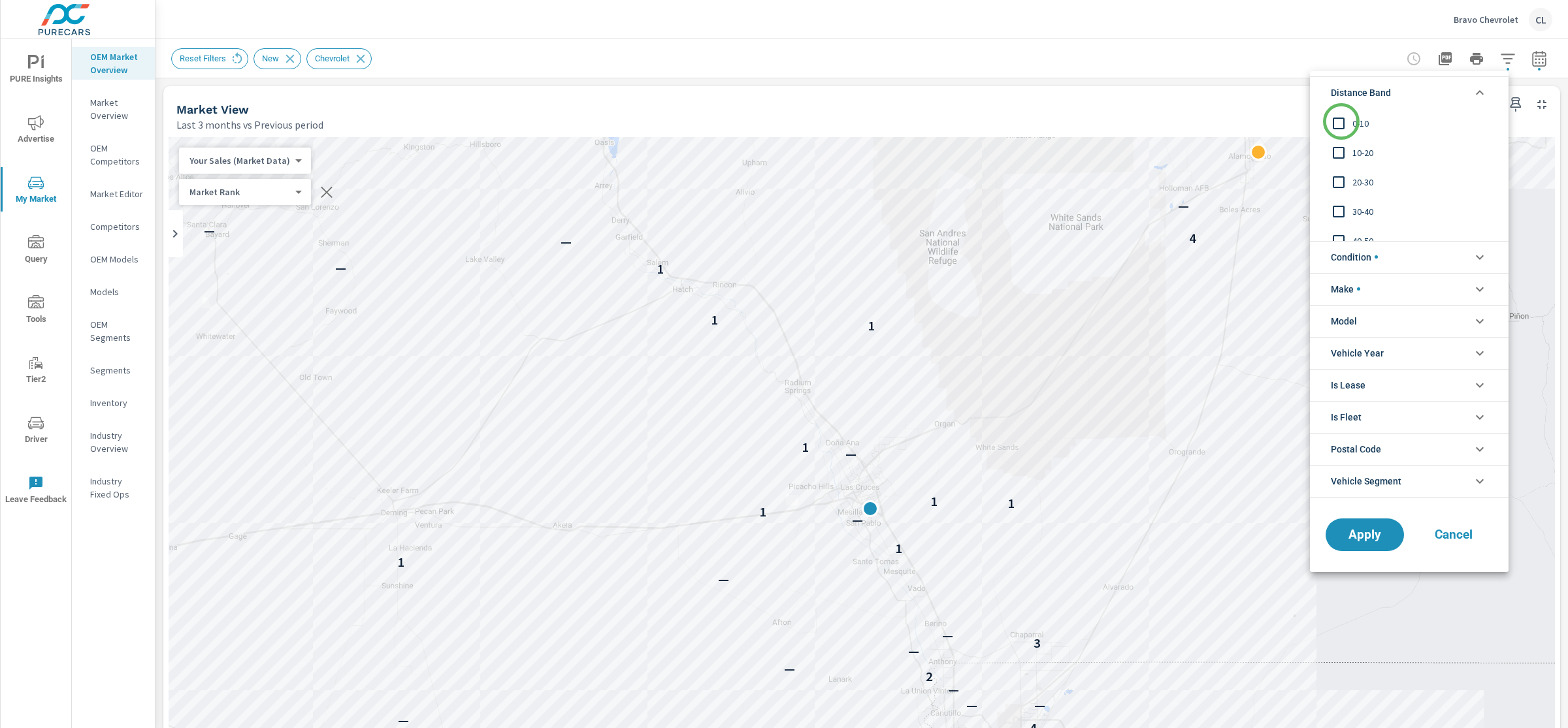
click at [1336, 123] on input "filter options" at bounding box center [1339, 123] width 27 height 27
click at [1349, 151] on input "filter options" at bounding box center [1339, 153] width 27 height 27
click at [1358, 179] on span "20-30" at bounding box center [1424, 182] width 143 height 16
click at [1359, 213] on span "30-40" at bounding box center [1424, 211] width 143 height 16
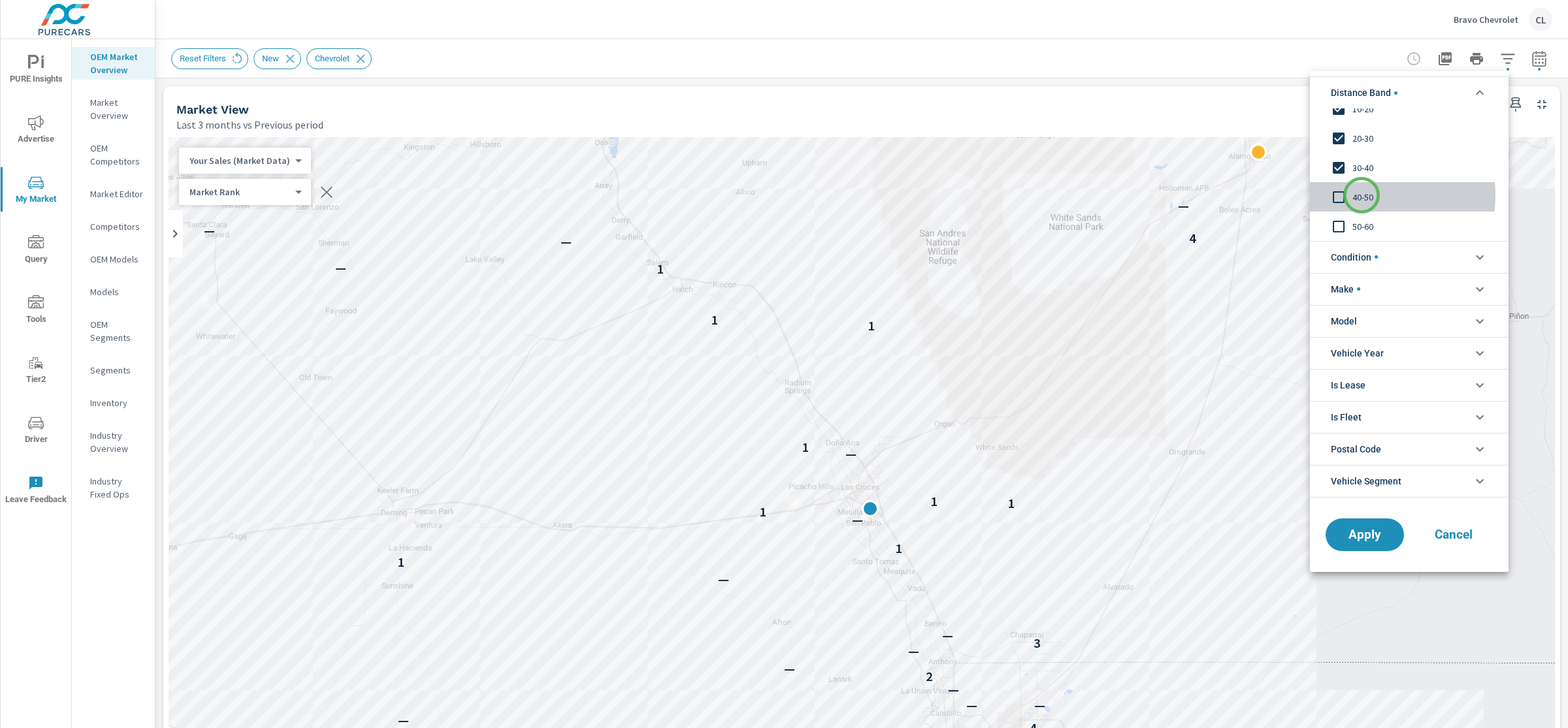
click at [1362, 195] on span "40-50" at bounding box center [1424, 197] width 143 height 16
click at [1365, 228] on span "50-60" at bounding box center [1424, 226] width 143 height 16
click at [1389, 246] on li "Condition" at bounding box center [1410, 257] width 198 height 32
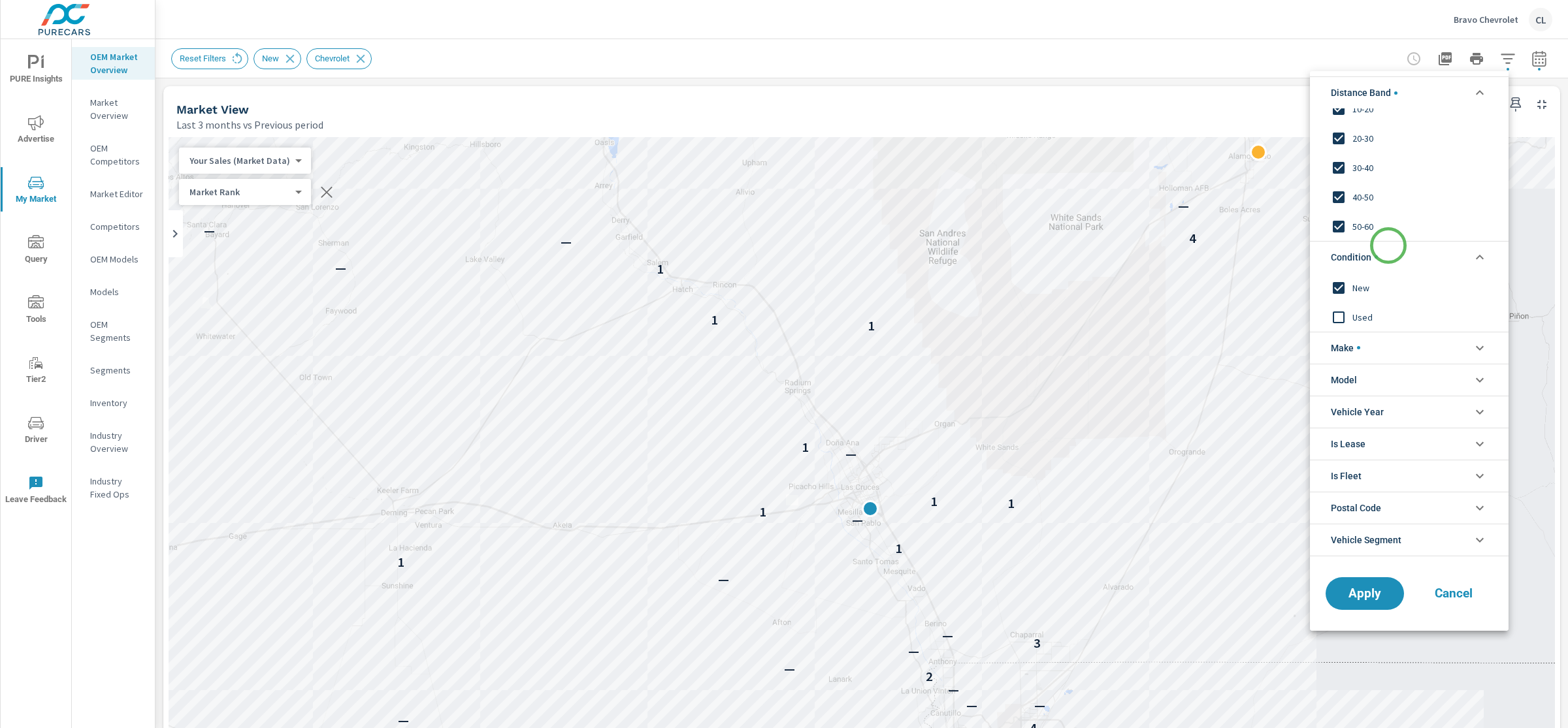
click at [1389, 246] on li "Condition" at bounding box center [1410, 257] width 198 height 32
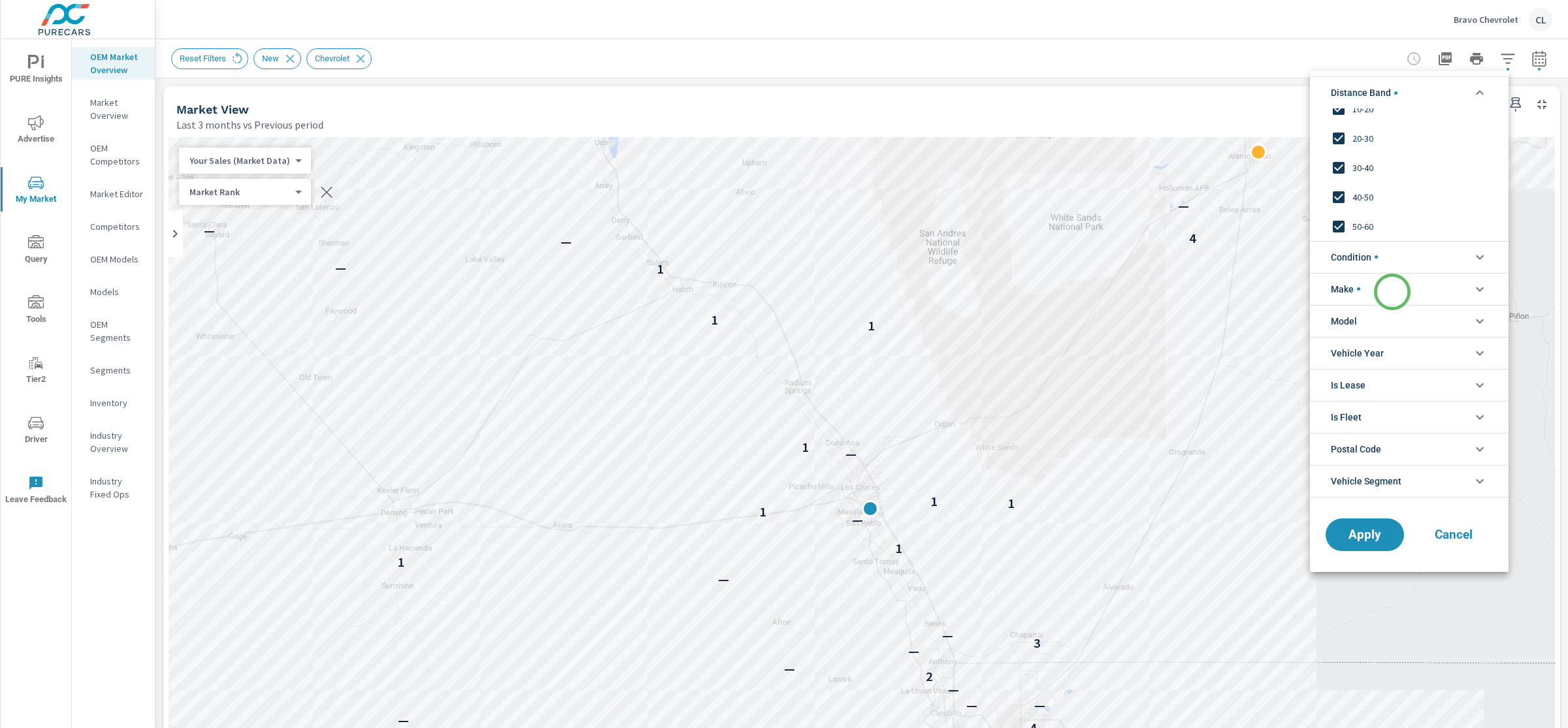
click at [1392, 292] on li "Make" at bounding box center [1410, 289] width 198 height 32
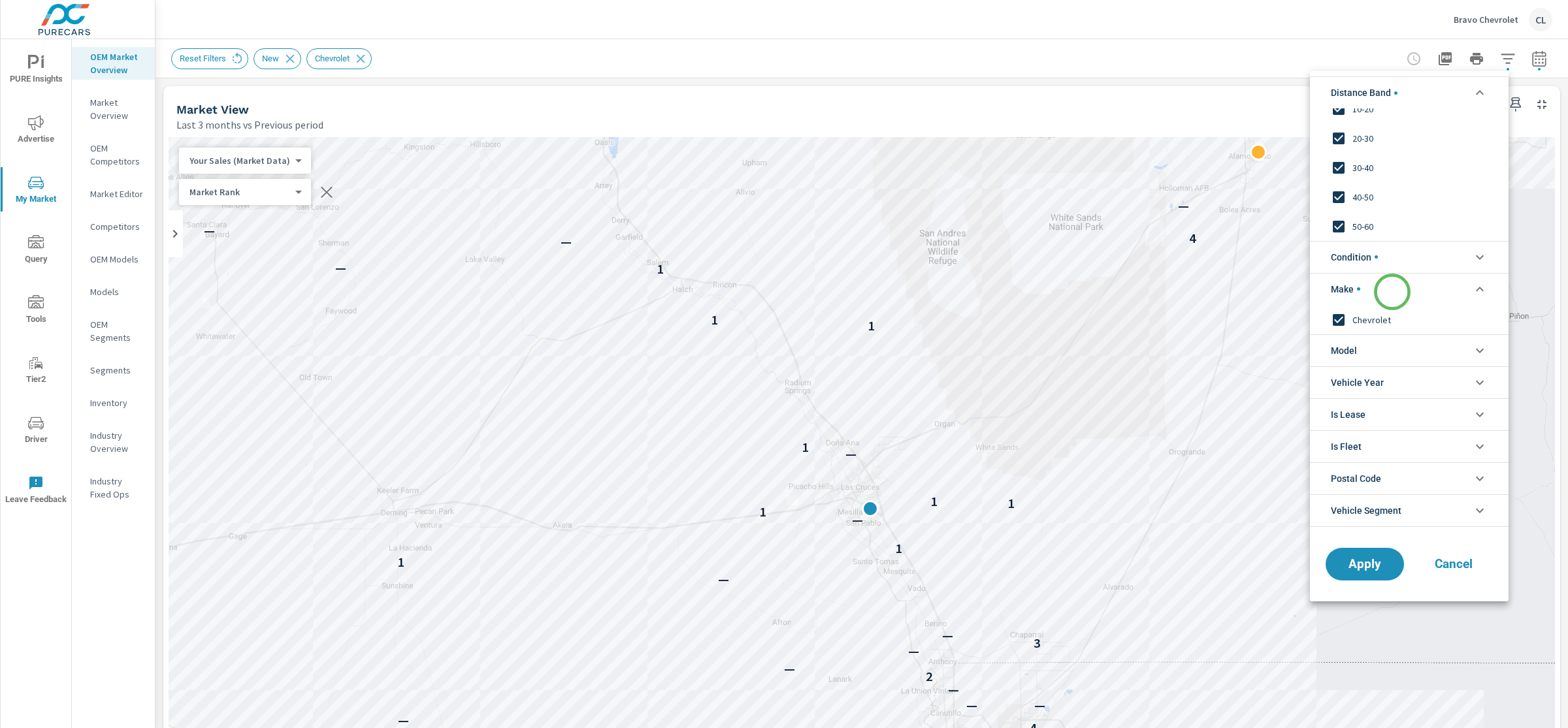
click at [1392, 292] on li "Make" at bounding box center [1410, 289] width 198 height 32
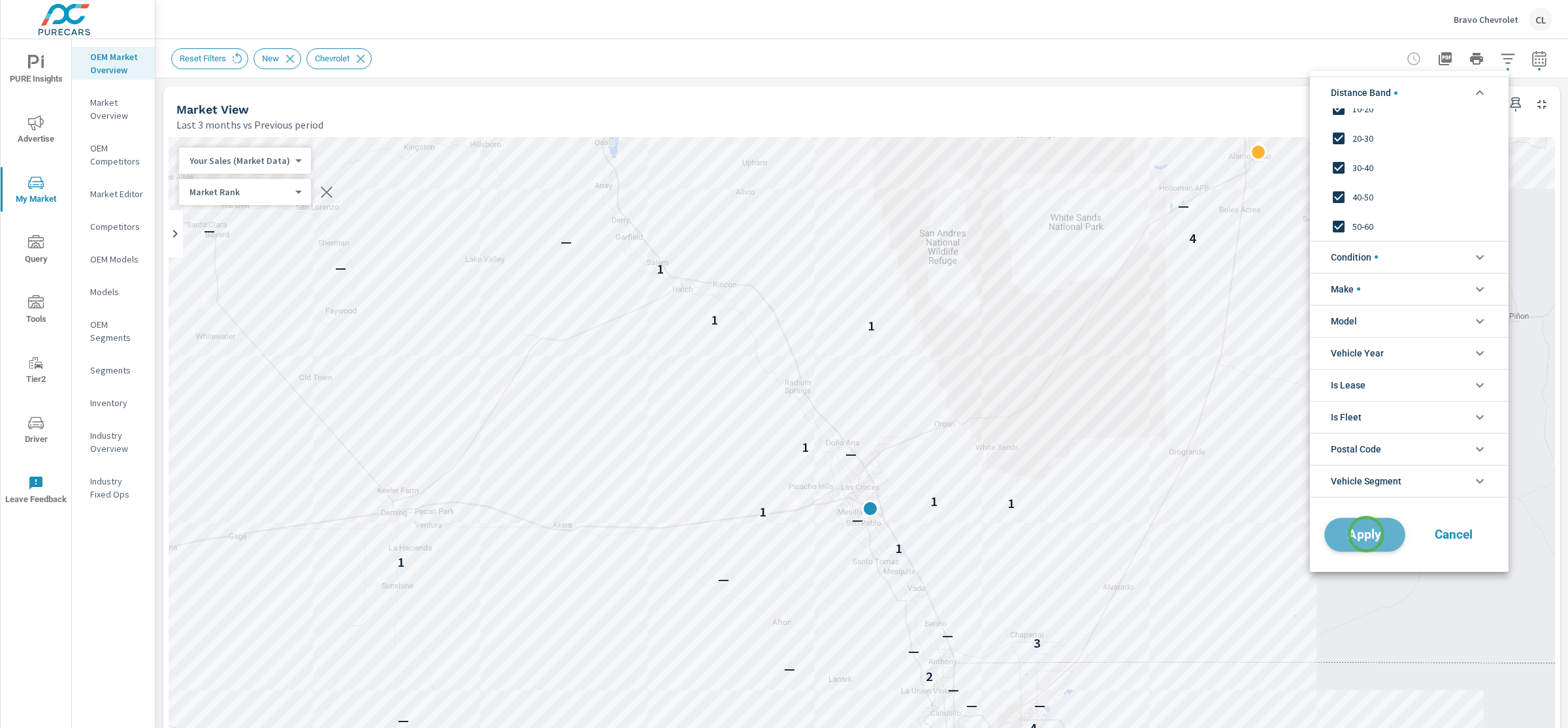
click at [1367, 534] on span "Apply" at bounding box center [1365, 534] width 54 height 12
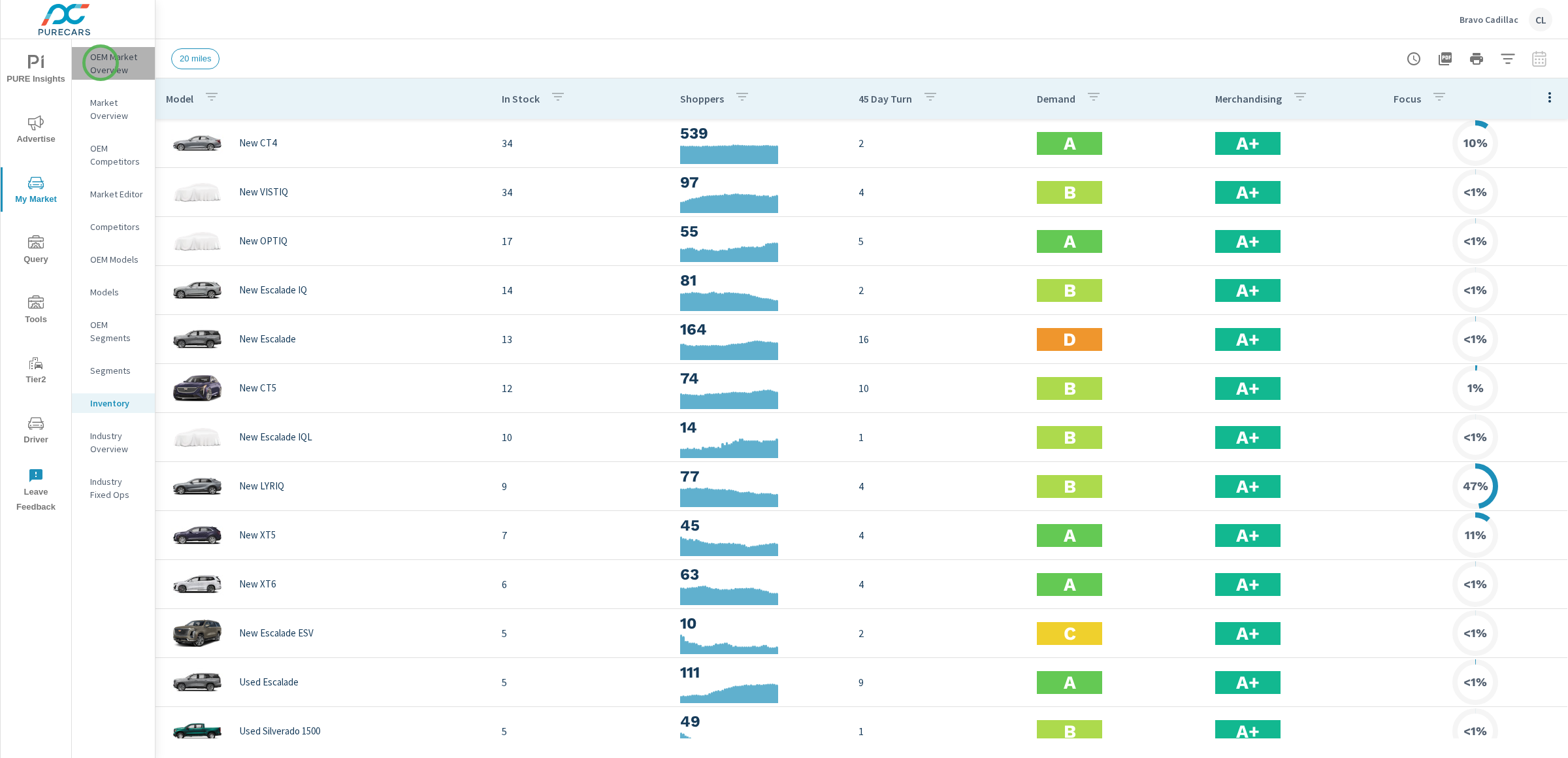
click at [101, 63] on p "OEM Market Overview" at bounding box center [117, 63] width 55 height 27
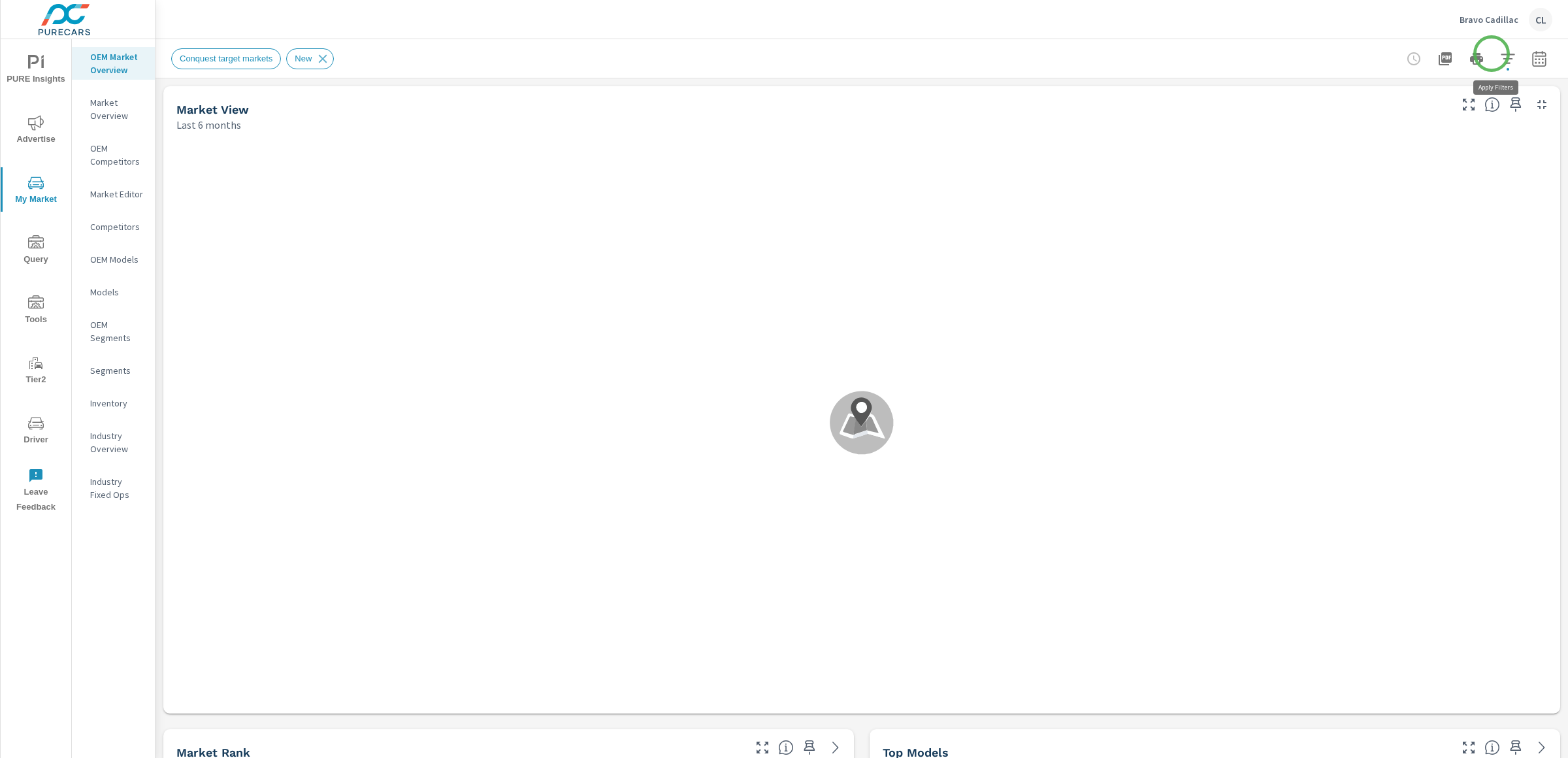
click at [1501, 54] on icon "button" at bounding box center [1508, 58] width 14 height 10
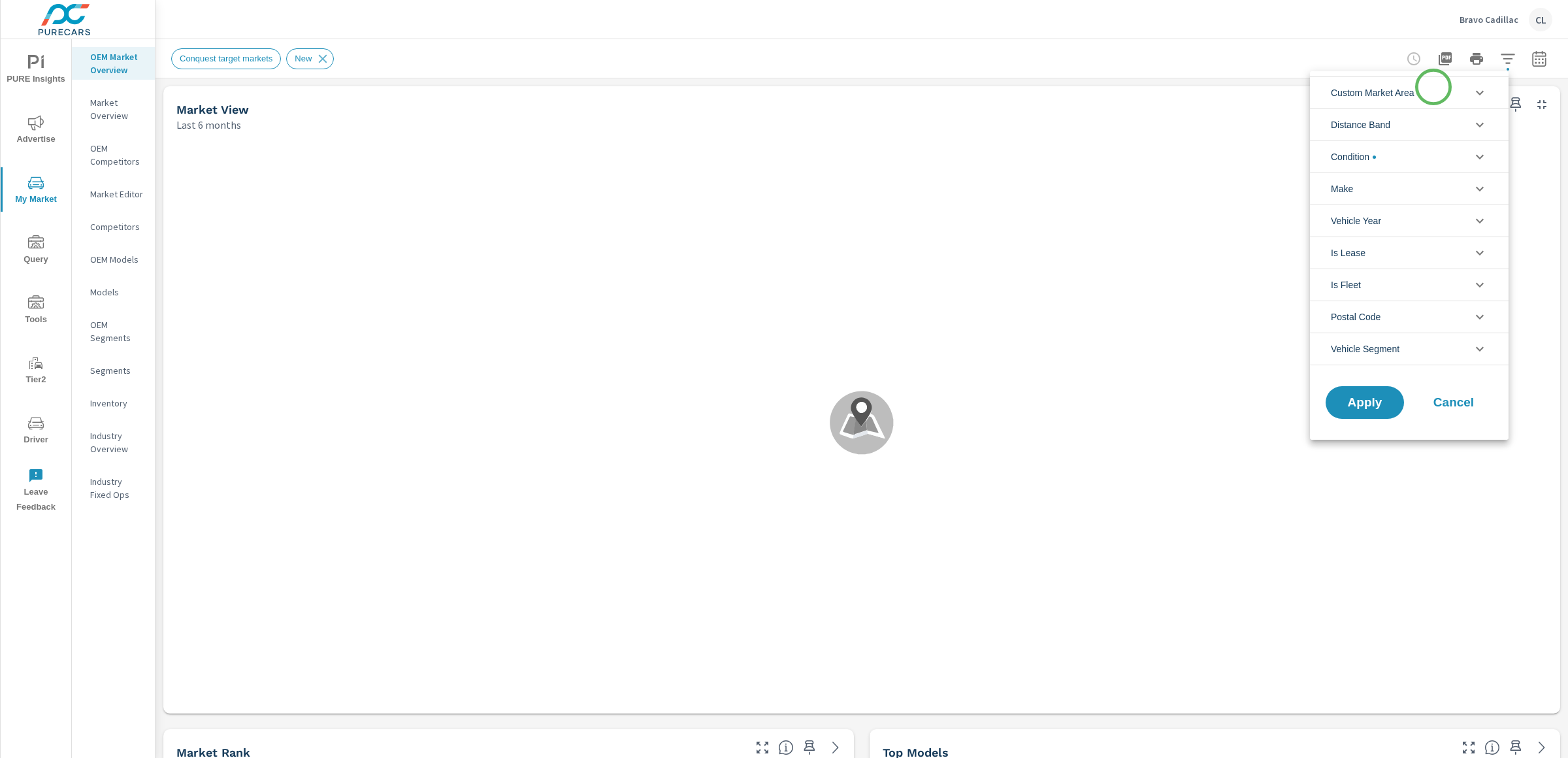
click at [1420, 91] on li "Custom Market Area" at bounding box center [1410, 92] width 198 height 32
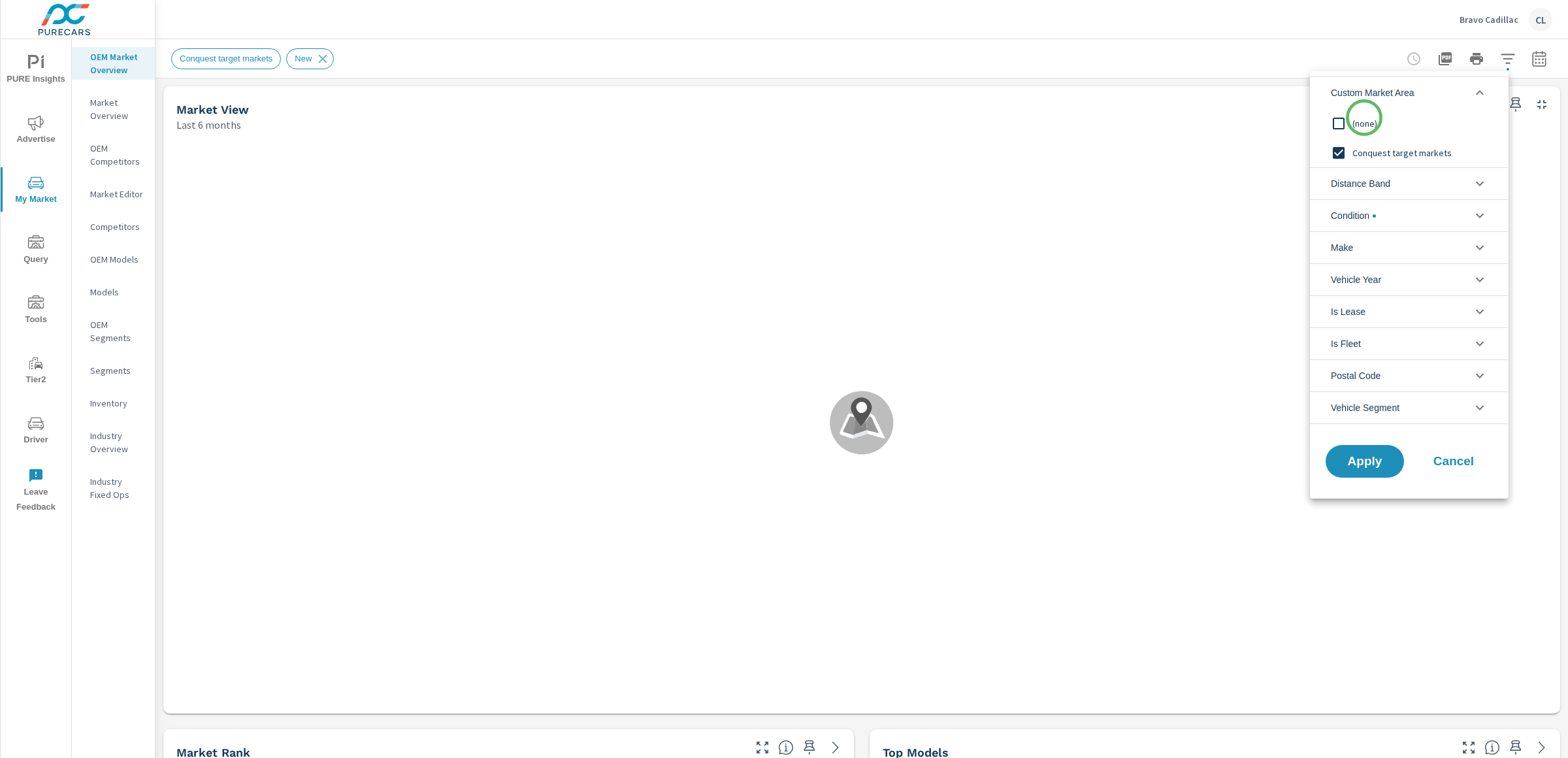
click at [1356, 121] on span "(none)" at bounding box center [1424, 123] width 143 height 16
click at [1378, 184] on span "Distance Band" at bounding box center [1361, 183] width 60 height 31
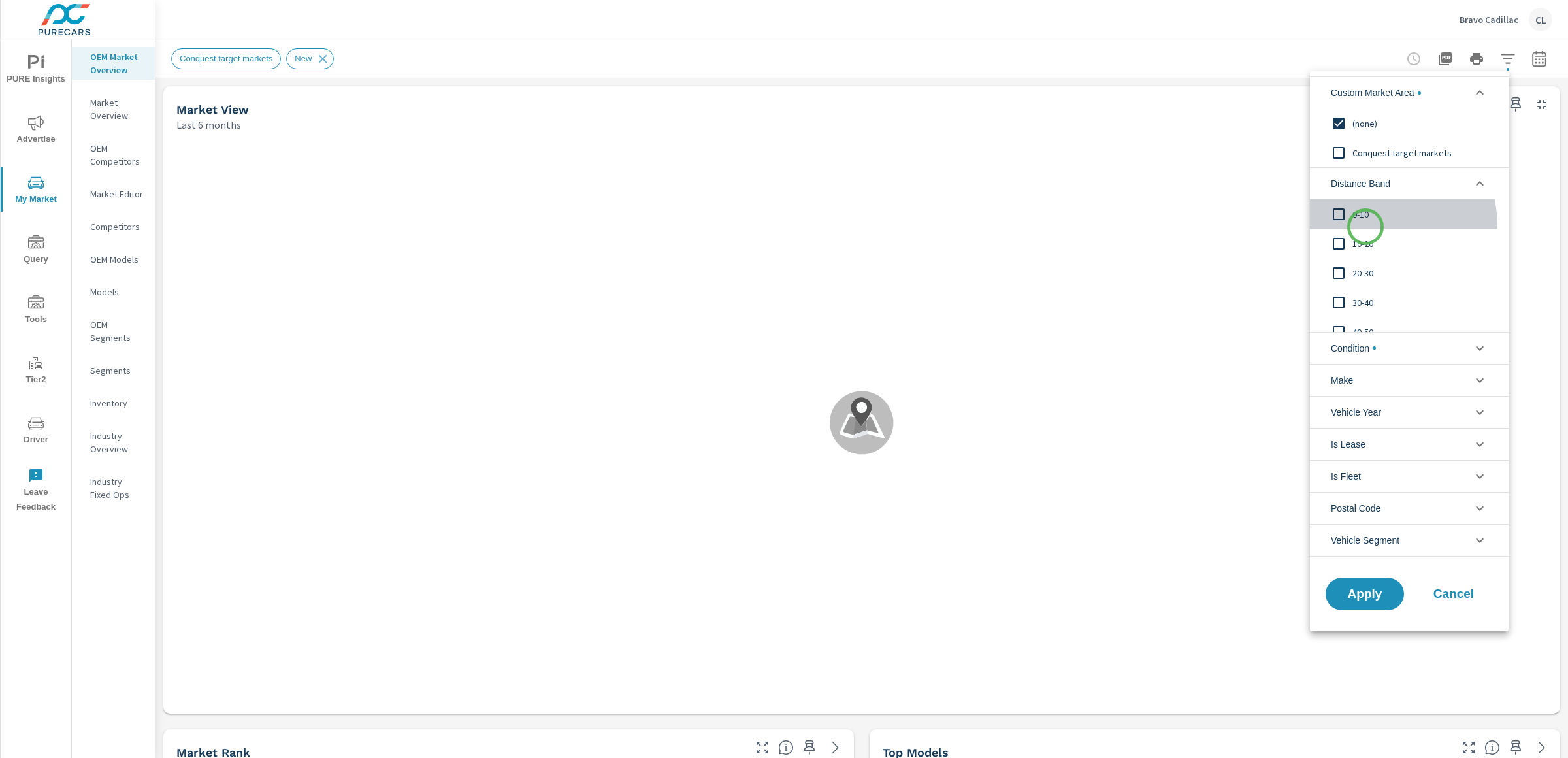
click at [1366, 227] on div "0-10" at bounding box center [1408, 214] width 196 height 30
drag, startPoint x: 1366, startPoint y: 227, endPoint x: 1365, endPoint y: 251, distance: 24.0
click at [1365, 251] on div "10-20" at bounding box center [1408, 243] width 196 height 30
click at [1362, 278] on span "20-30" at bounding box center [1424, 273] width 143 height 16
click at [1364, 299] on span "30-40" at bounding box center [1424, 302] width 143 height 16
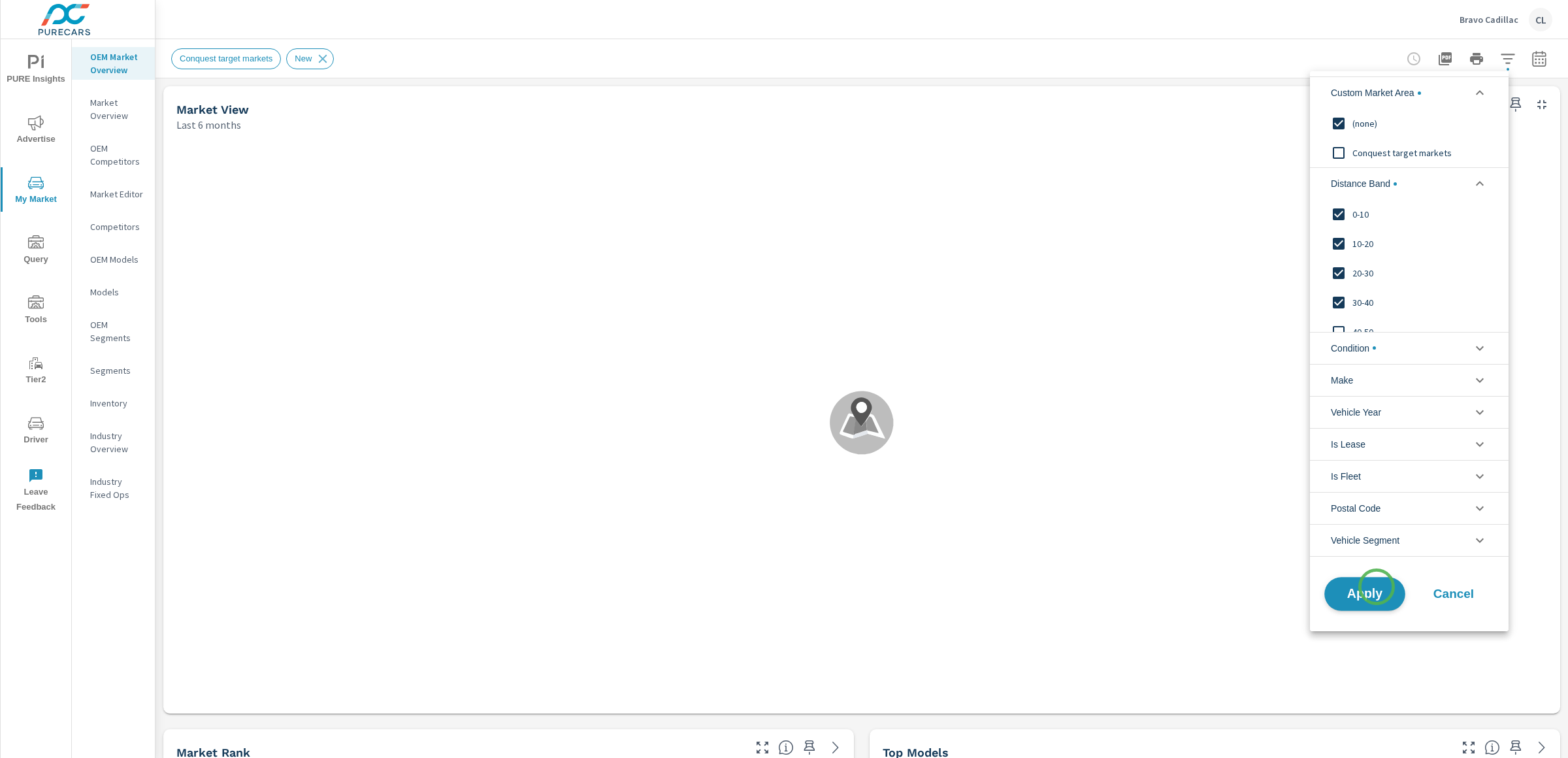
click at [1373, 592] on span "Apply" at bounding box center [1365, 594] width 54 height 12
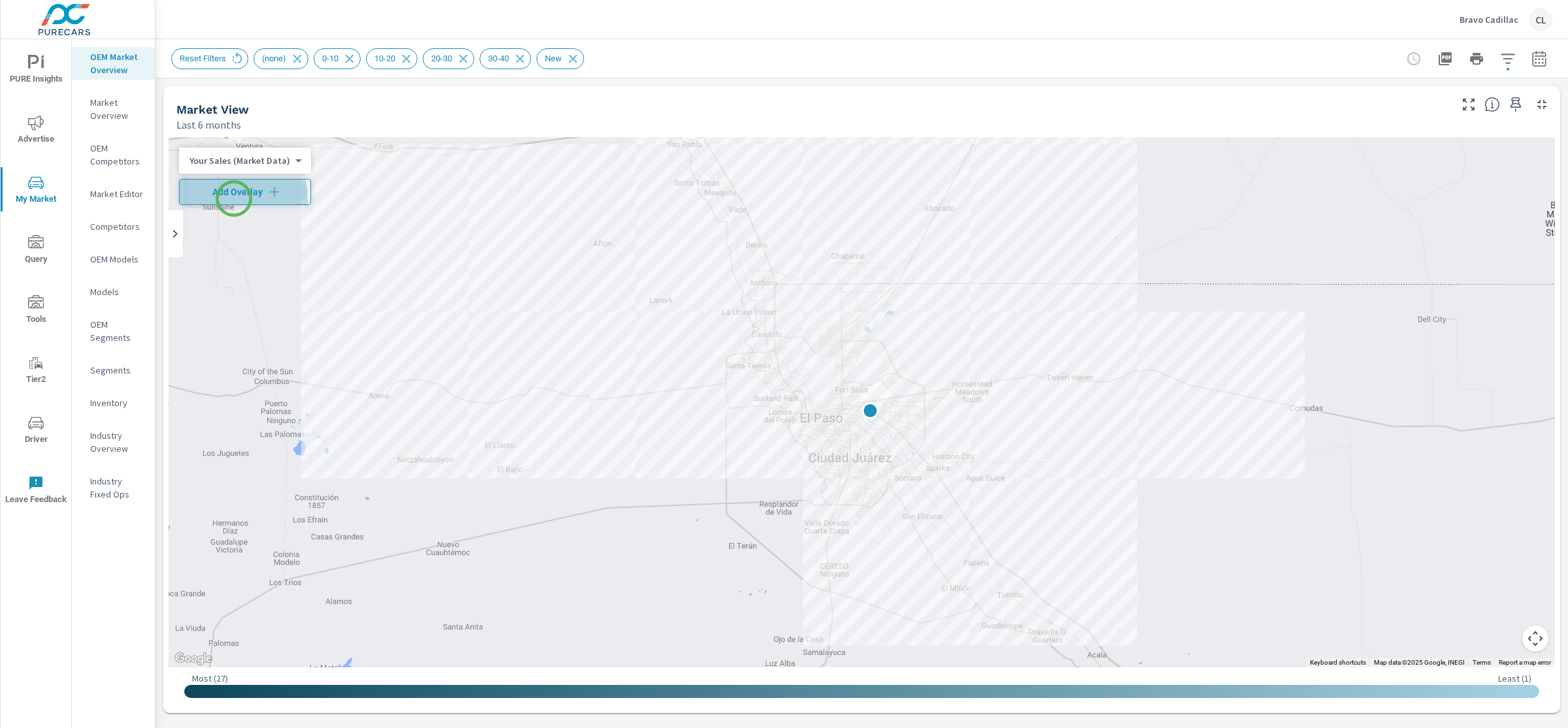
click at [234, 198] on button "Add Overlay" at bounding box center [245, 191] width 132 height 26
click at [1501, 54] on icon "button" at bounding box center [1508, 58] width 14 height 10
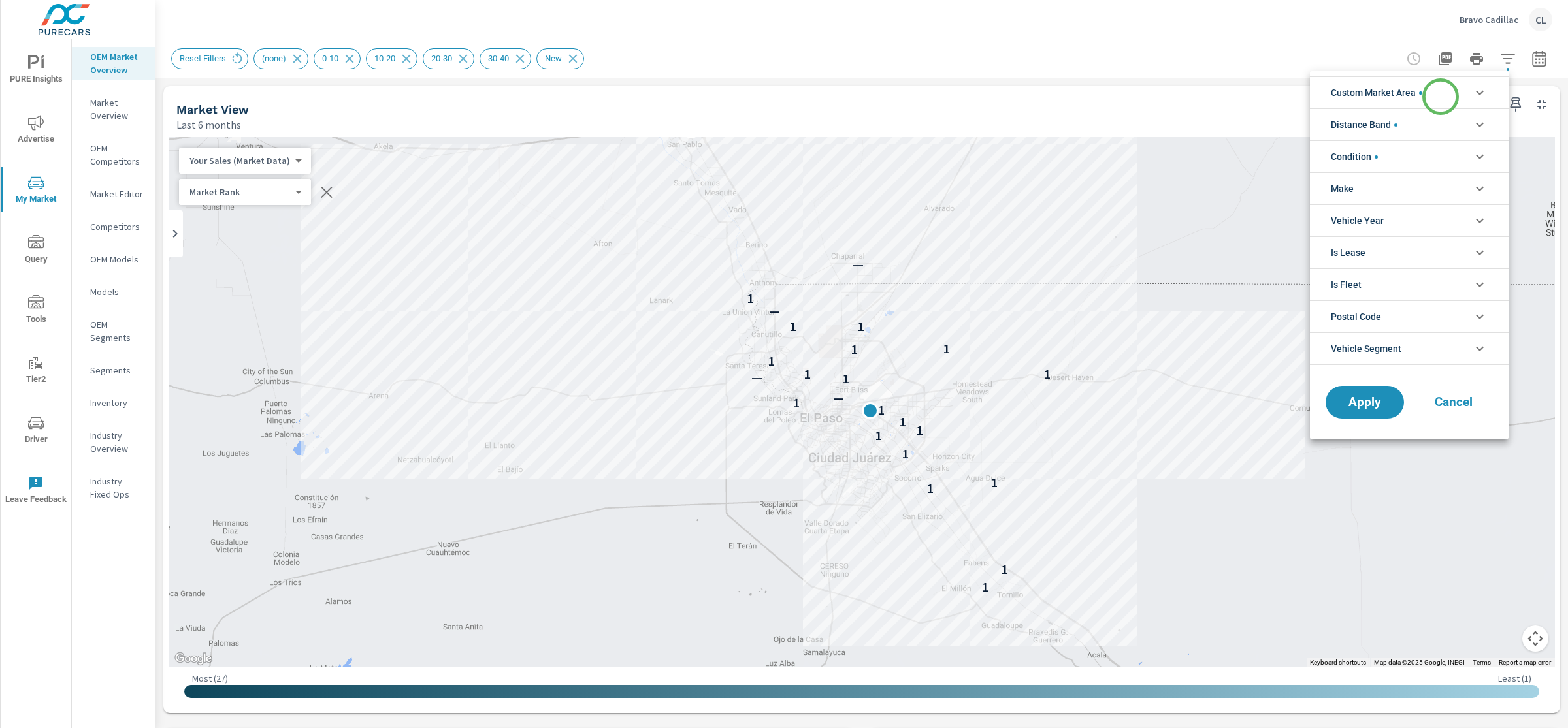
click at [1441, 96] on li "Custom Market Area" at bounding box center [1410, 92] width 198 height 32
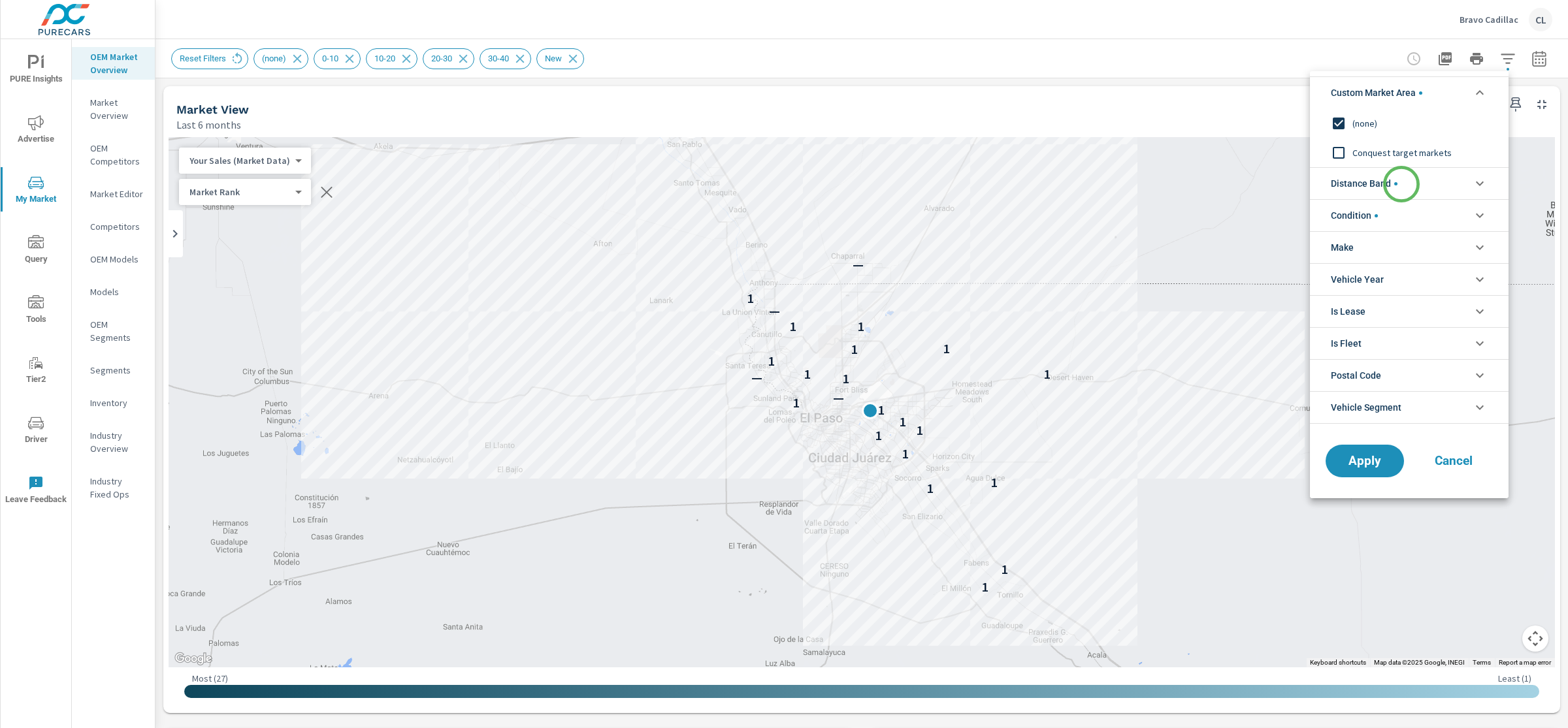
click at [1401, 184] on li "Distance Band" at bounding box center [1410, 183] width 198 height 32
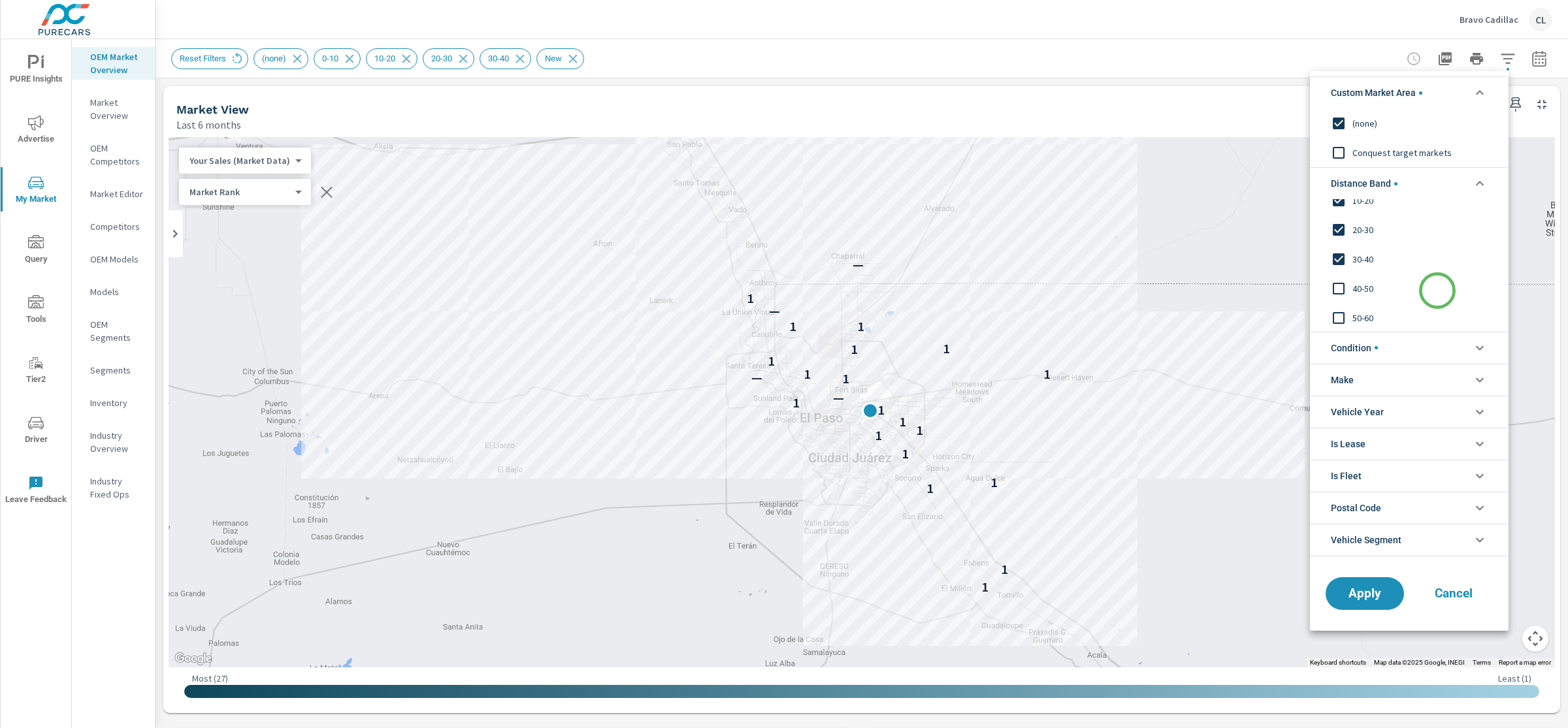
scroll to position [44, 0]
click at [1362, 291] on span "40-50" at bounding box center [1424, 288] width 143 height 16
click at [1363, 320] on span "50-60" at bounding box center [1424, 317] width 143 height 16
click at [1370, 596] on span "Apply" at bounding box center [1365, 593] width 54 height 12
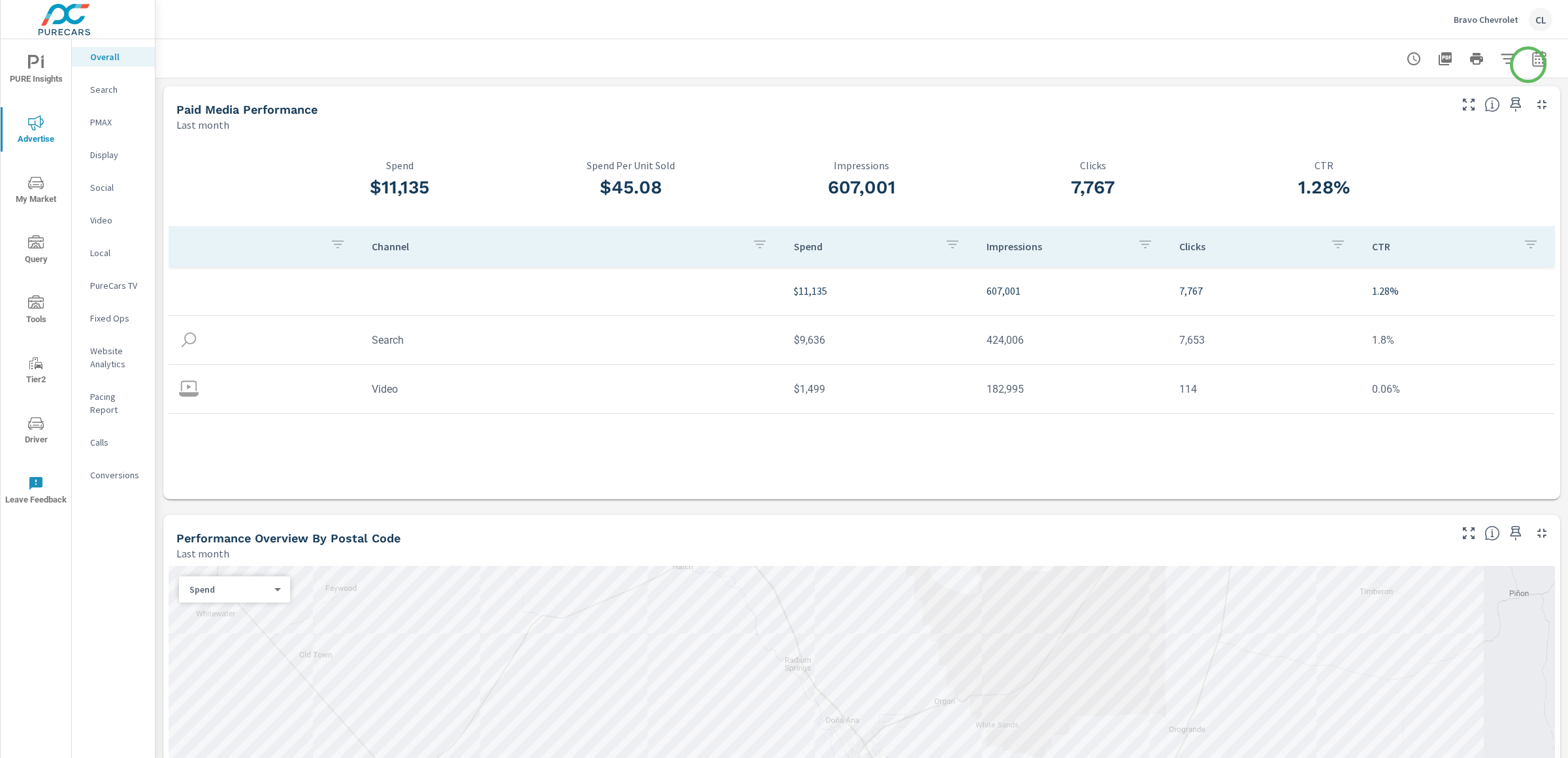
click at [1532, 62] on icon "button" at bounding box center [1539, 58] width 16 height 16
click at [1449, 114] on select "Custom [DATE] Last week Last 7 days Last 14 days Last 30 days Last 45 days Last…" at bounding box center [1423, 113] width 131 height 27
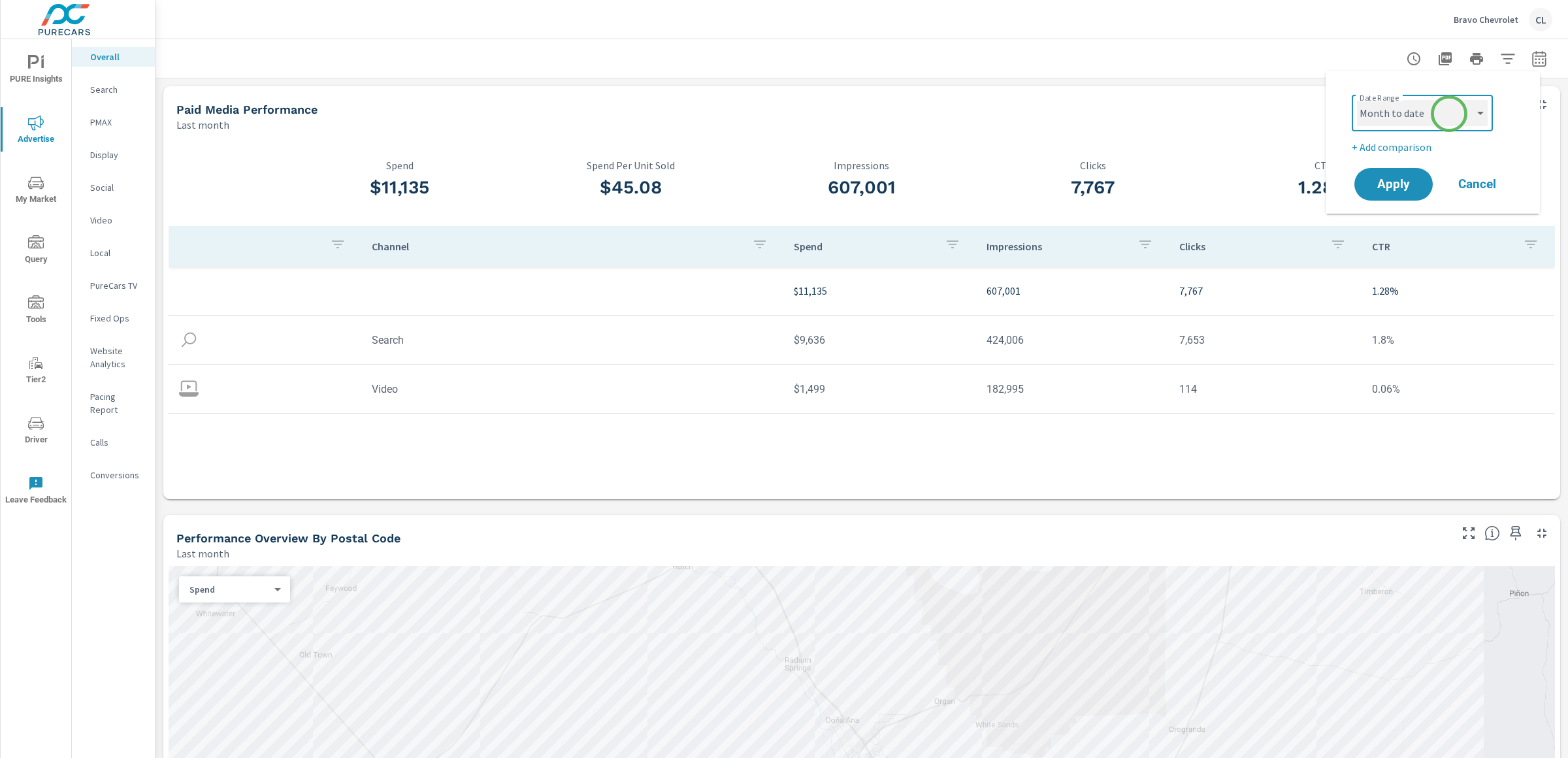
click at [1358, 100] on select "Custom [DATE] Last week Last 7 days Last 14 days Last 30 days Last 45 days Last…" at bounding box center [1423, 113] width 131 height 27
select select "Month to date"
click at [1403, 141] on p "+ Add comparison" at bounding box center [1436, 147] width 167 height 16
select select "Previous period"
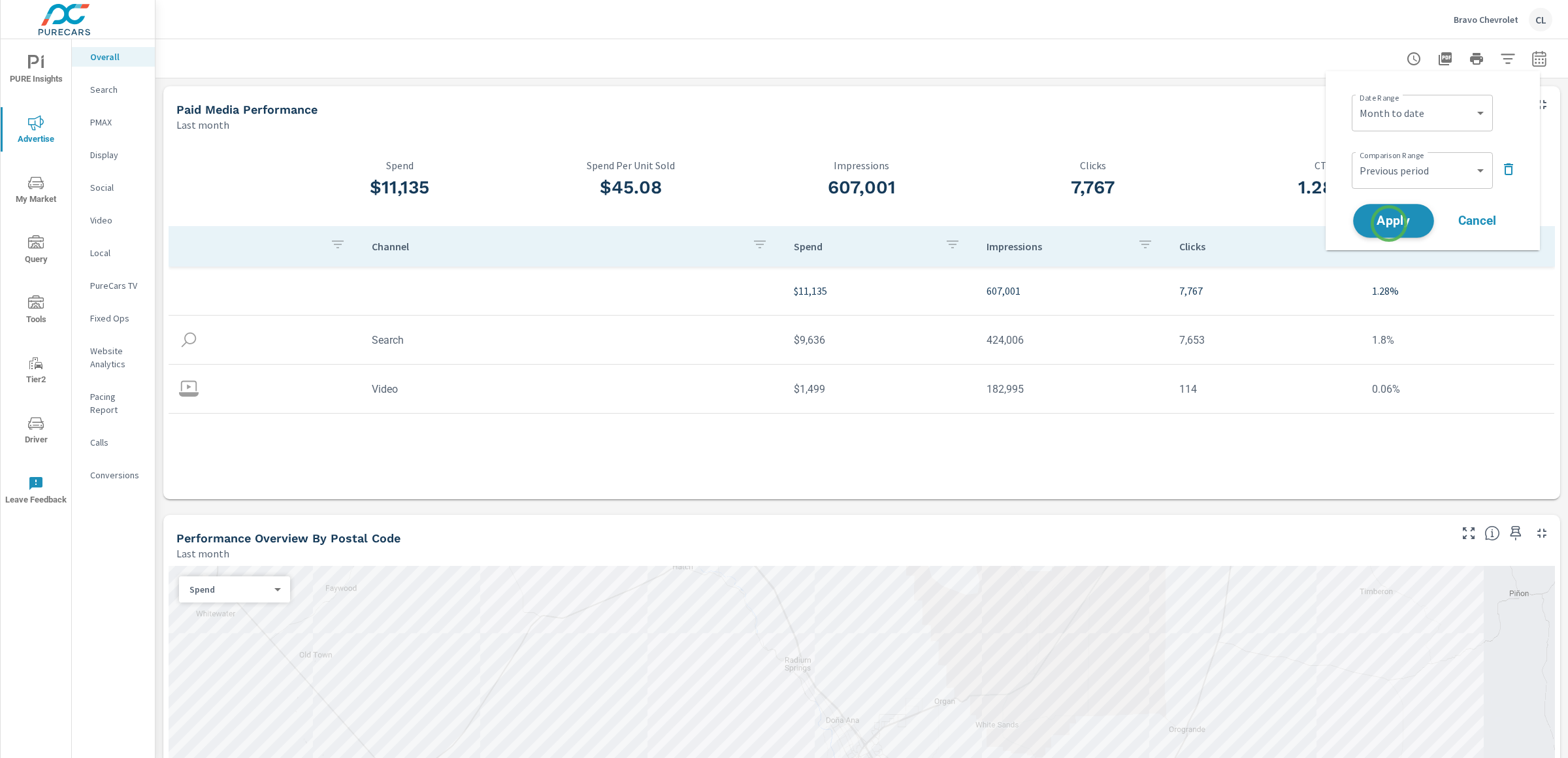
click at [1389, 224] on span "Apply" at bounding box center [1394, 221] width 54 height 12
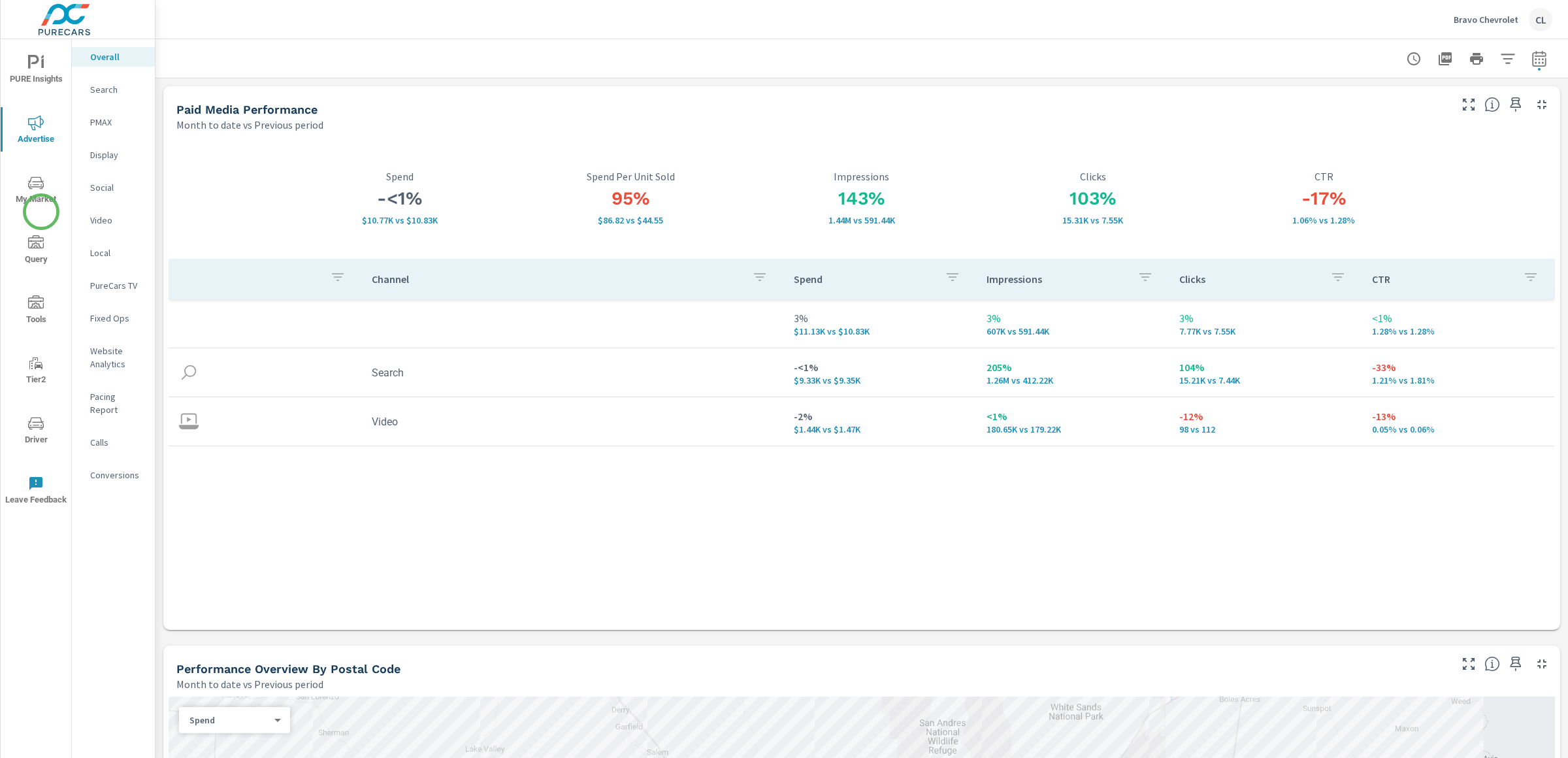
click at [36, 200] on span "My Market" at bounding box center [36, 191] width 63 height 32
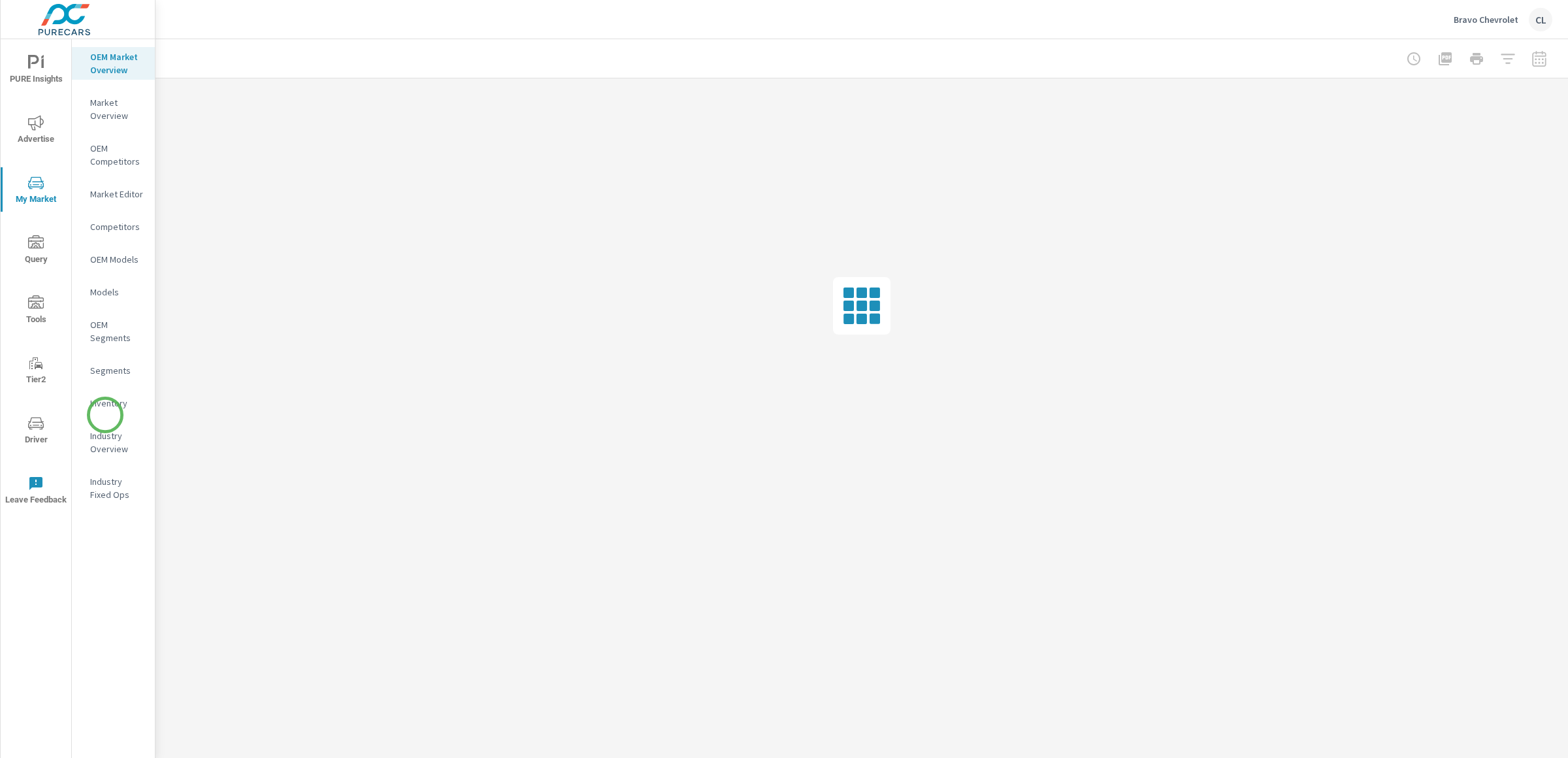
click at [108, 408] on p "Inventory" at bounding box center [117, 403] width 55 height 13
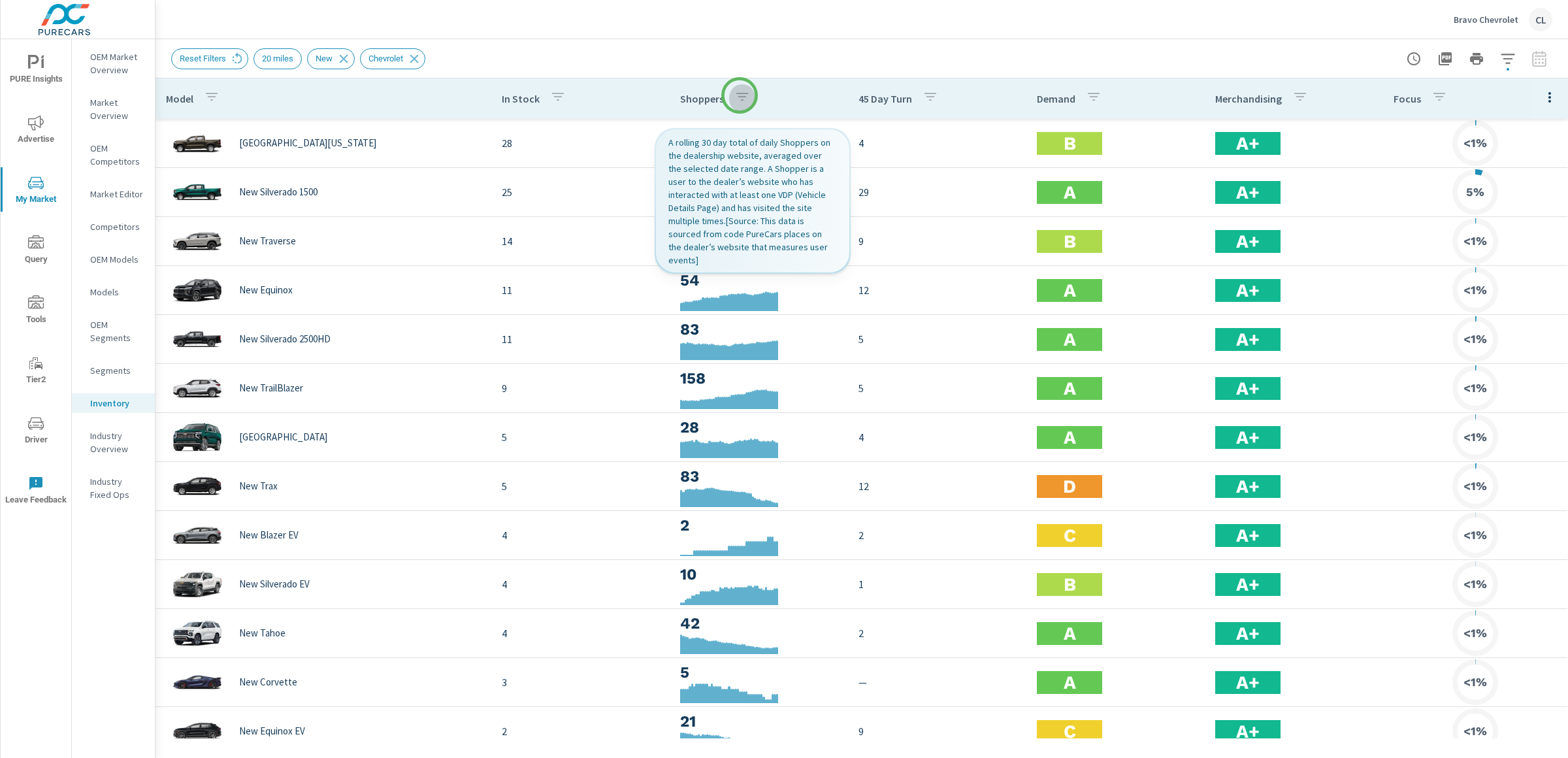
click at [740, 95] on icon "button" at bounding box center [742, 96] width 16 height 16
click at [713, 98] on div at bounding box center [784, 379] width 1568 height 758
click at [706, 98] on p "Shoppers" at bounding box center [703, 98] width 44 height 13
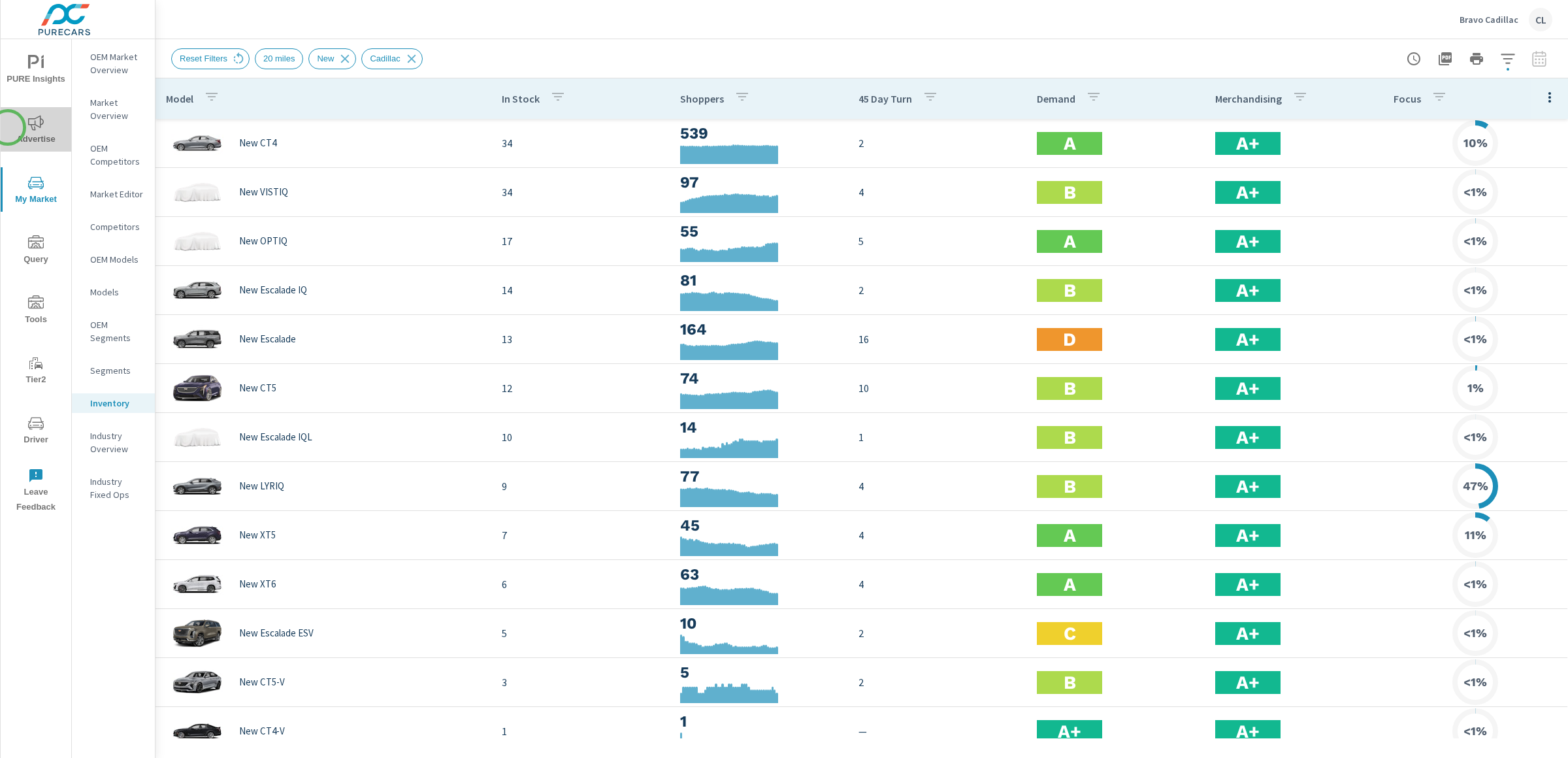
click at [8, 127] on span "Advertise" at bounding box center [36, 131] width 63 height 32
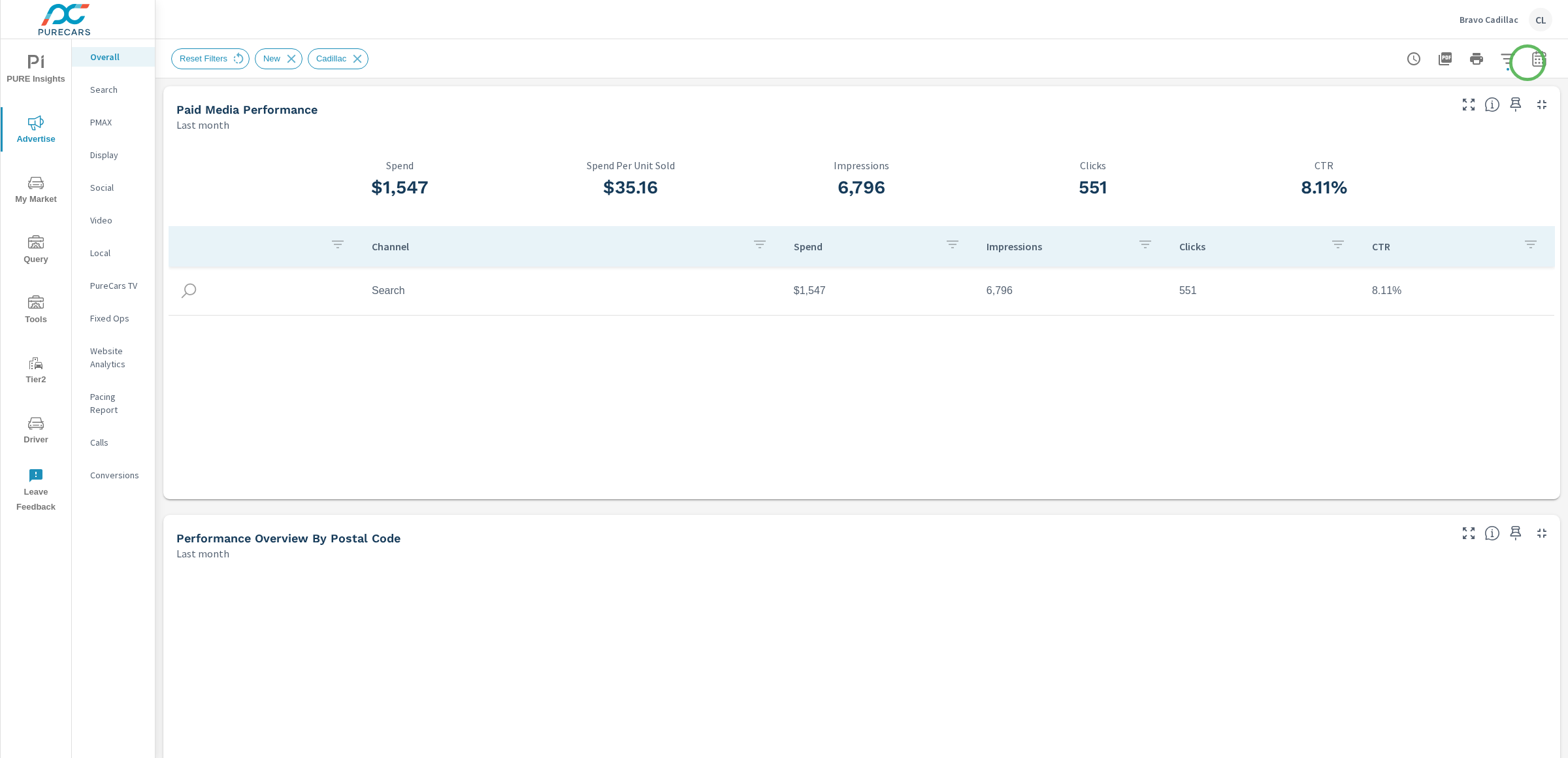
click at [1532, 60] on icon "button" at bounding box center [1539, 58] width 16 height 16
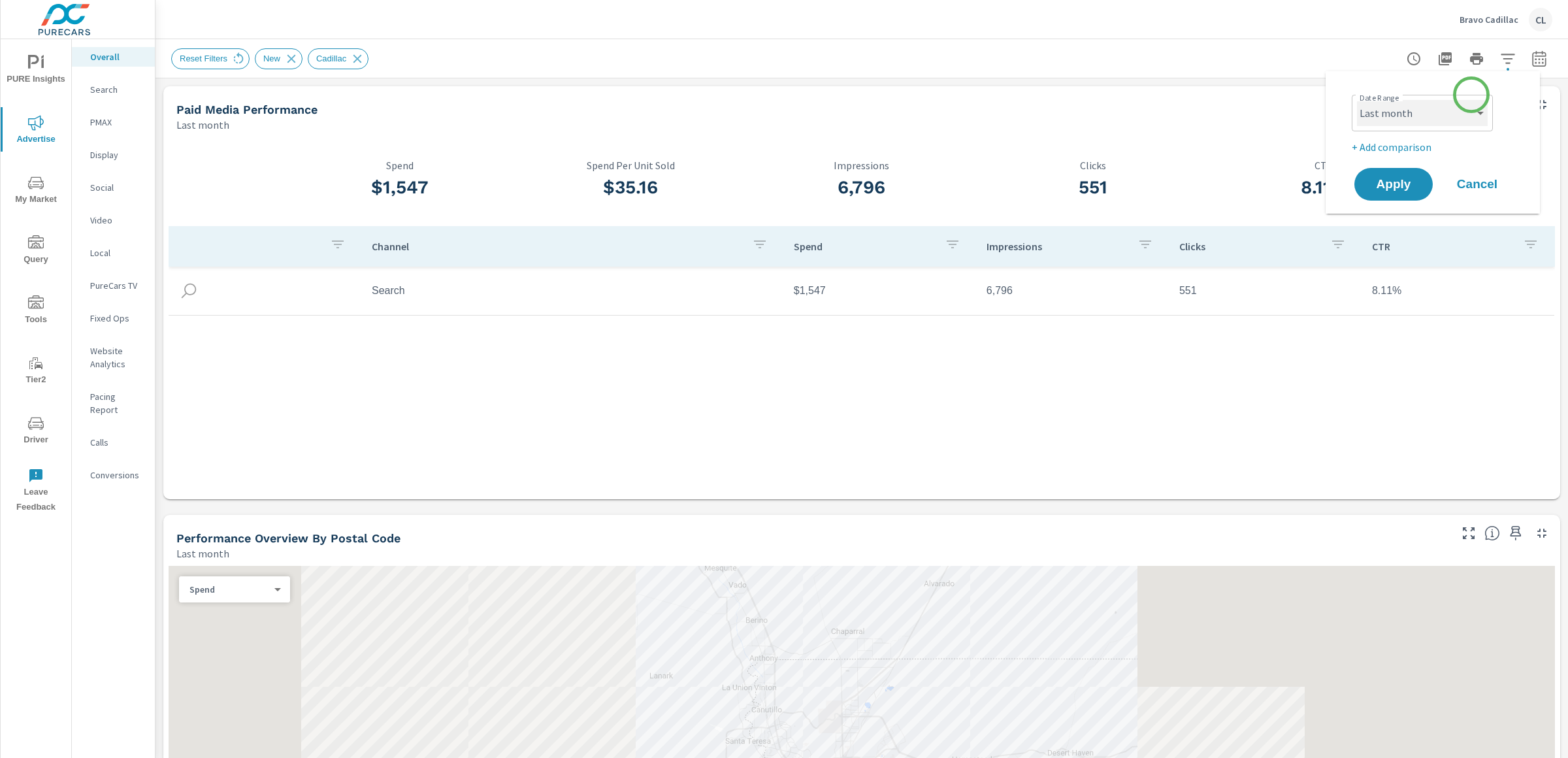
click at [1460, 104] on select "Custom [DATE] Last week Last 7 days Last 14 days Last 30 days Last 45 days Last…" at bounding box center [1423, 113] width 131 height 27
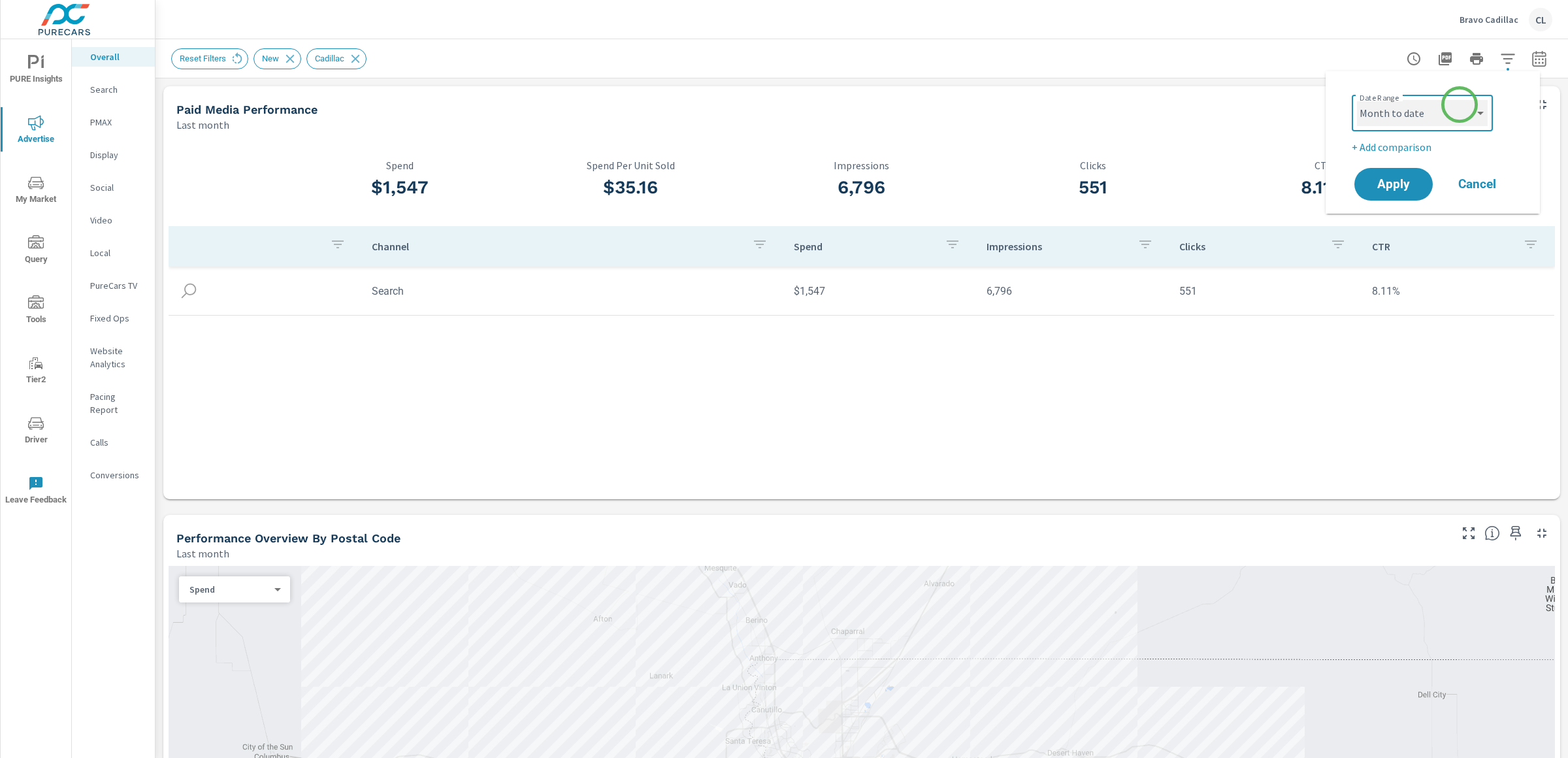
click at [1358, 100] on select "Custom [DATE] Last week Last 7 days Last 14 days Last 30 days Last 45 days Last…" at bounding box center [1423, 113] width 131 height 27
select select "Month to date"
click at [1397, 145] on p "+ Add comparison" at bounding box center [1436, 147] width 167 height 16
select select "Previous period"
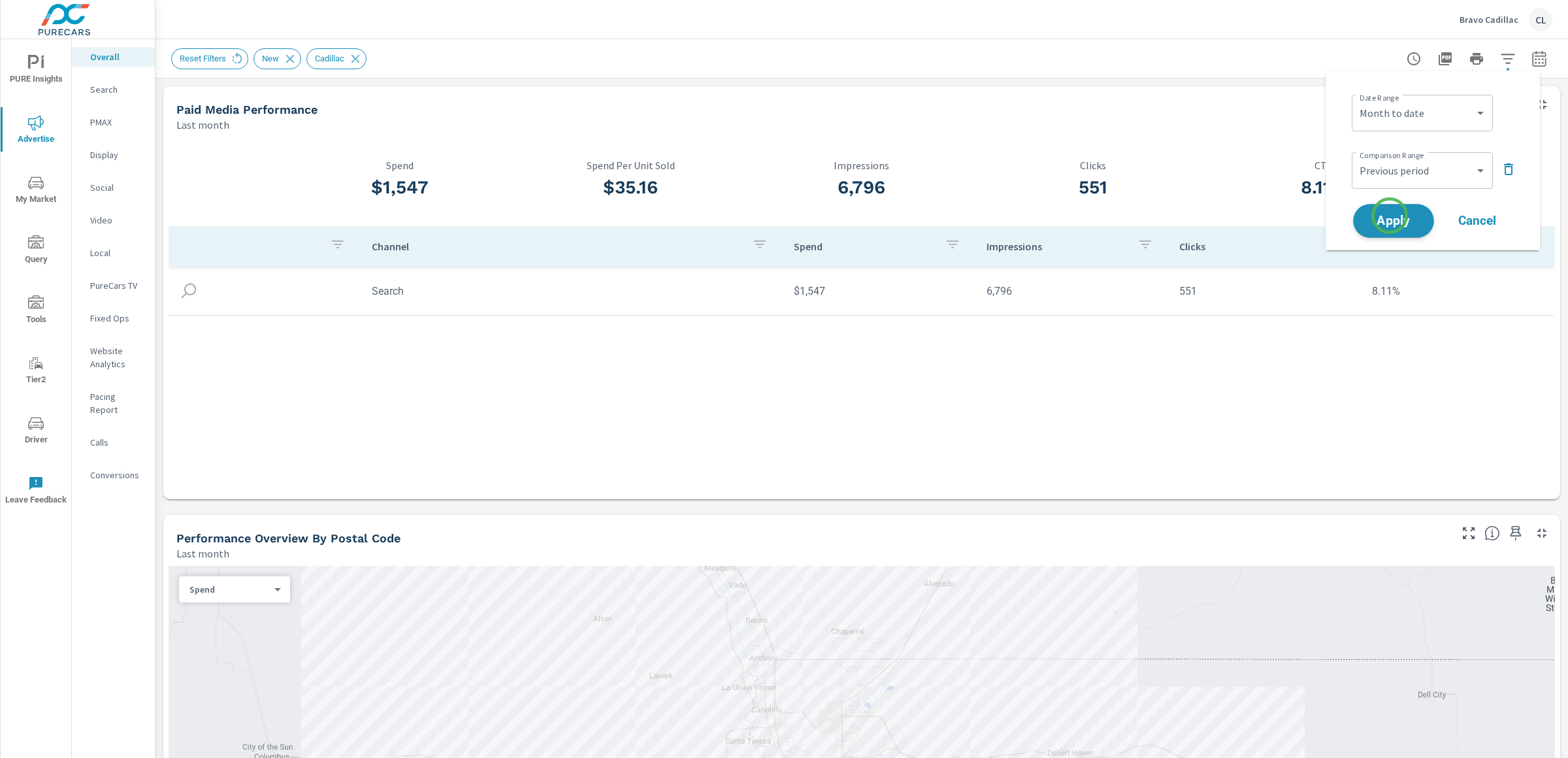
click at [1390, 222] on span "Apply" at bounding box center [1394, 221] width 54 height 12
